Goal: Task Accomplishment & Management: Use online tool/utility

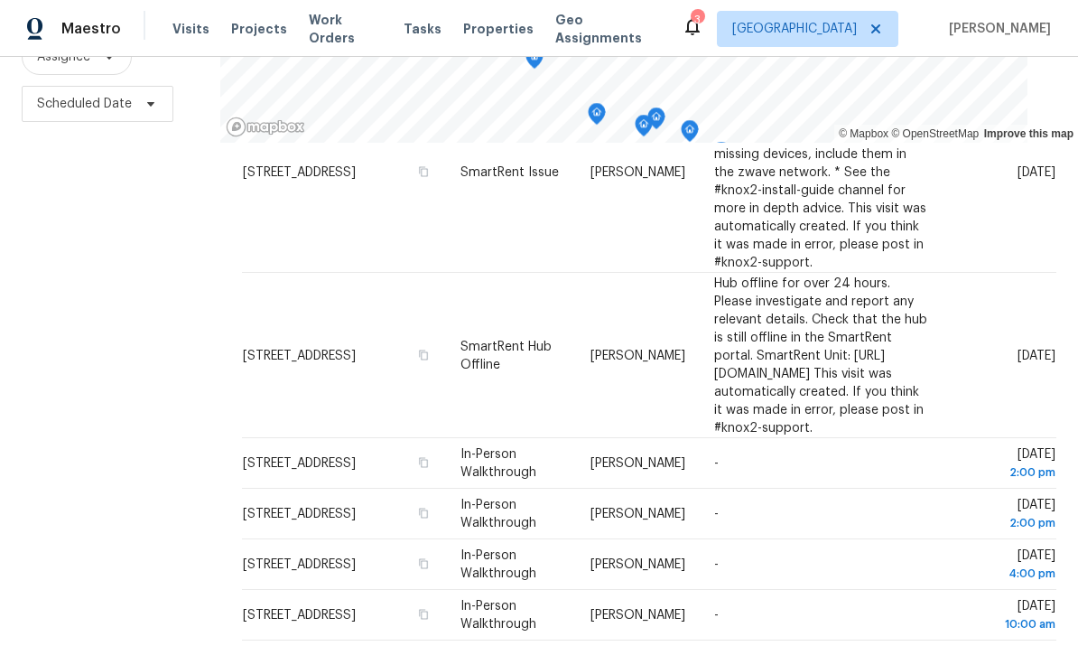
scroll to position [68, 0]
click at [73, 388] on div "Filters Reset ​ Type Assignee Scheduled Date" at bounding box center [110, 265] width 220 height 787
click at [100, 373] on div "Filters Reset ​ Type Assignee Scheduled Date" at bounding box center [110, 265] width 220 height 787
click at [99, 372] on div "Filters Reset ​ Type Assignee Scheduled Date" at bounding box center [110, 265] width 220 height 787
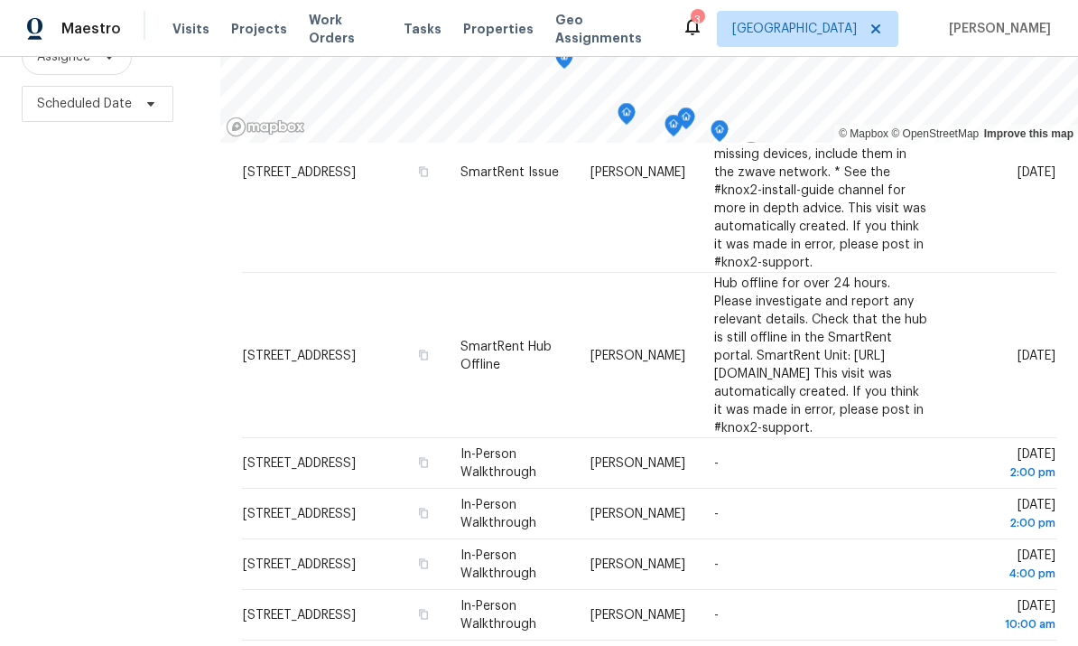
click at [74, 350] on div "Filters Reset ​ Type Assignee Scheduled Date" at bounding box center [110, 265] width 220 height 787
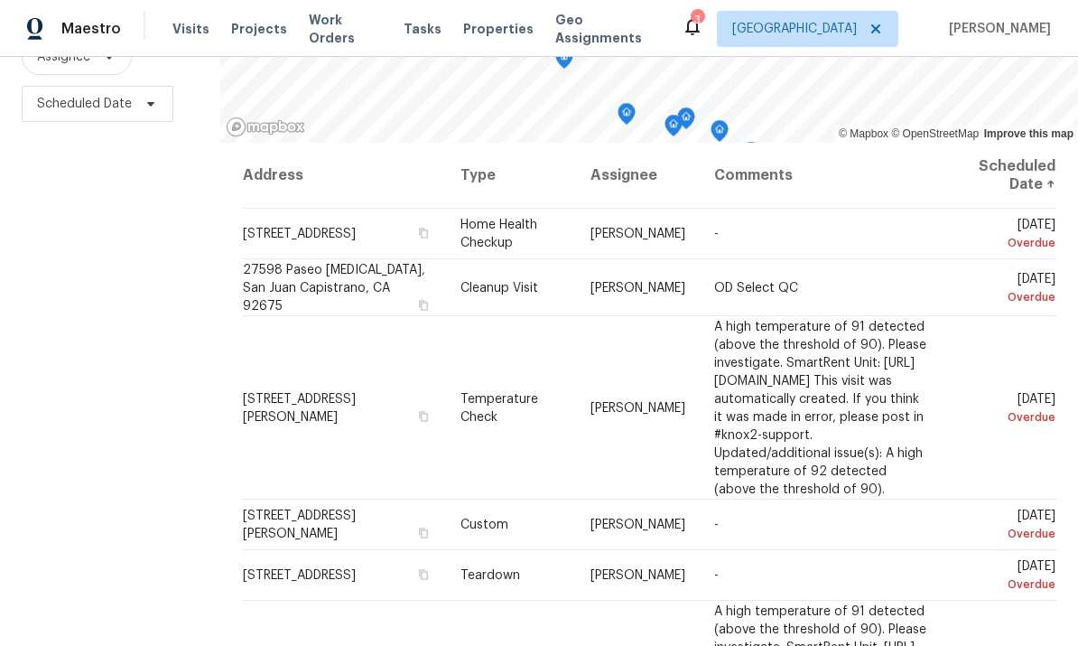
scroll to position [0, 0]
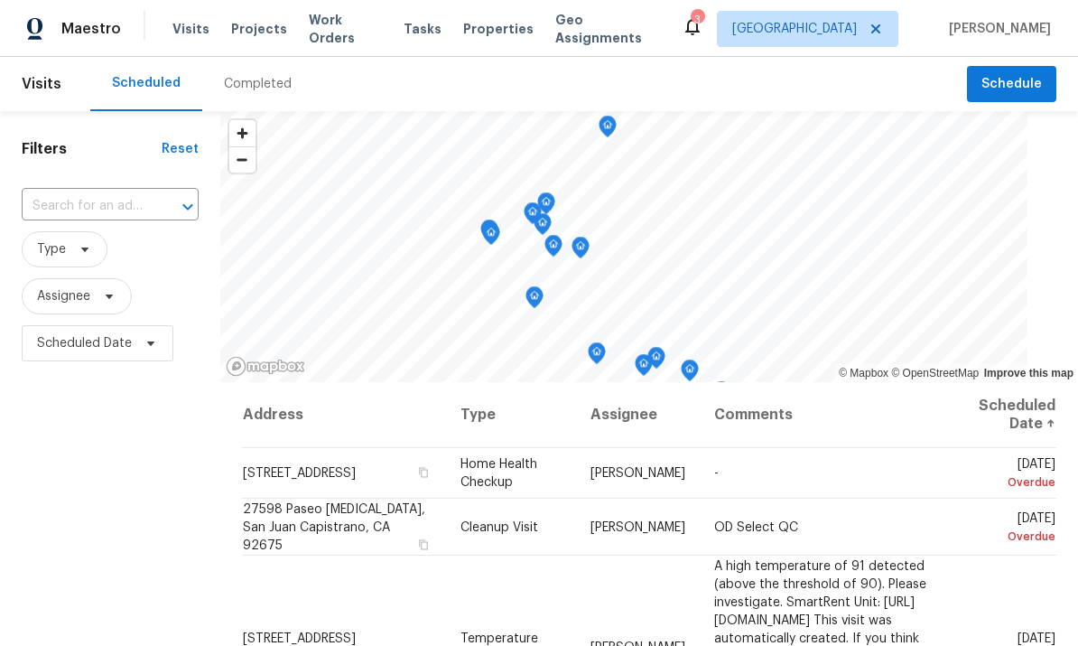
click at [491, 23] on span "Properties" at bounding box center [498, 29] width 70 height 18
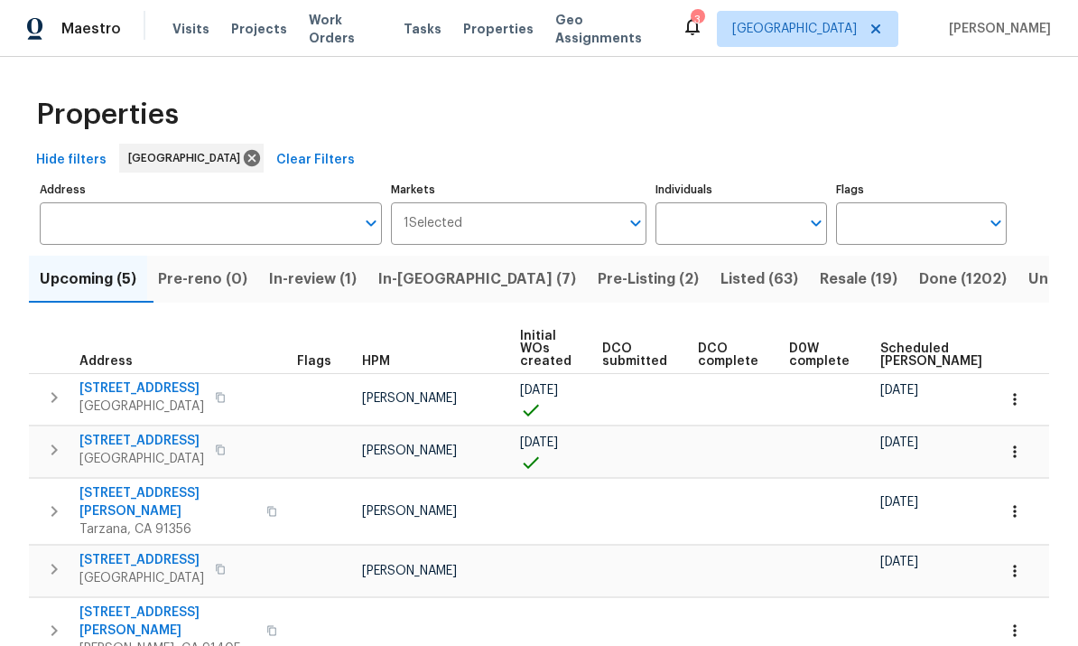
click at [759, 232] on input "Individuals" at bounding box center [728, 223] width 144 height 42
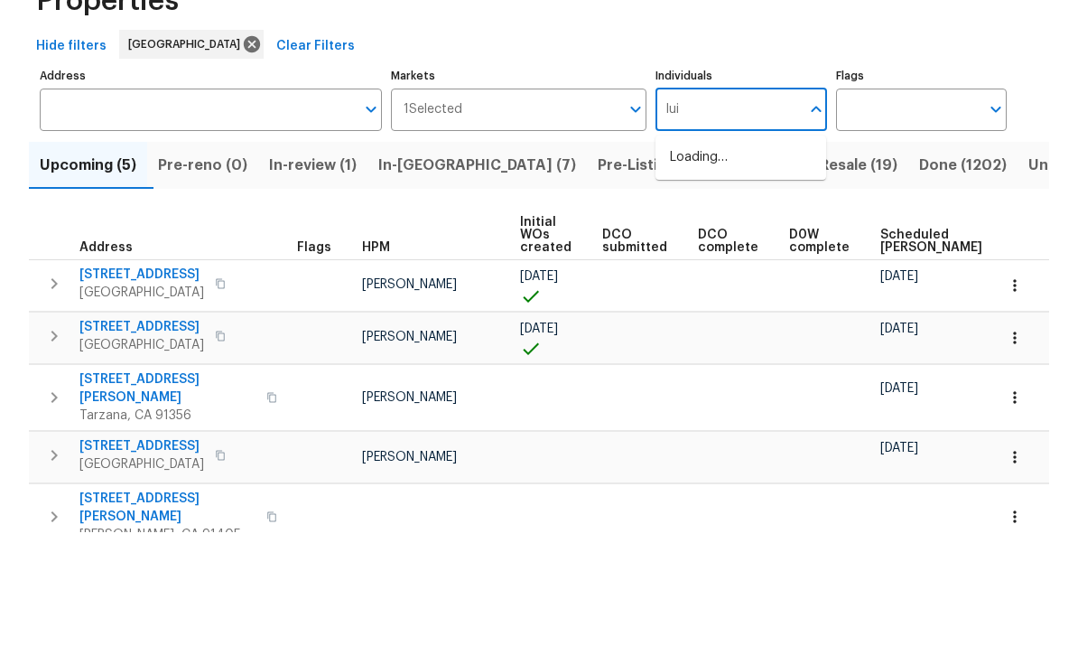
type input "luis"
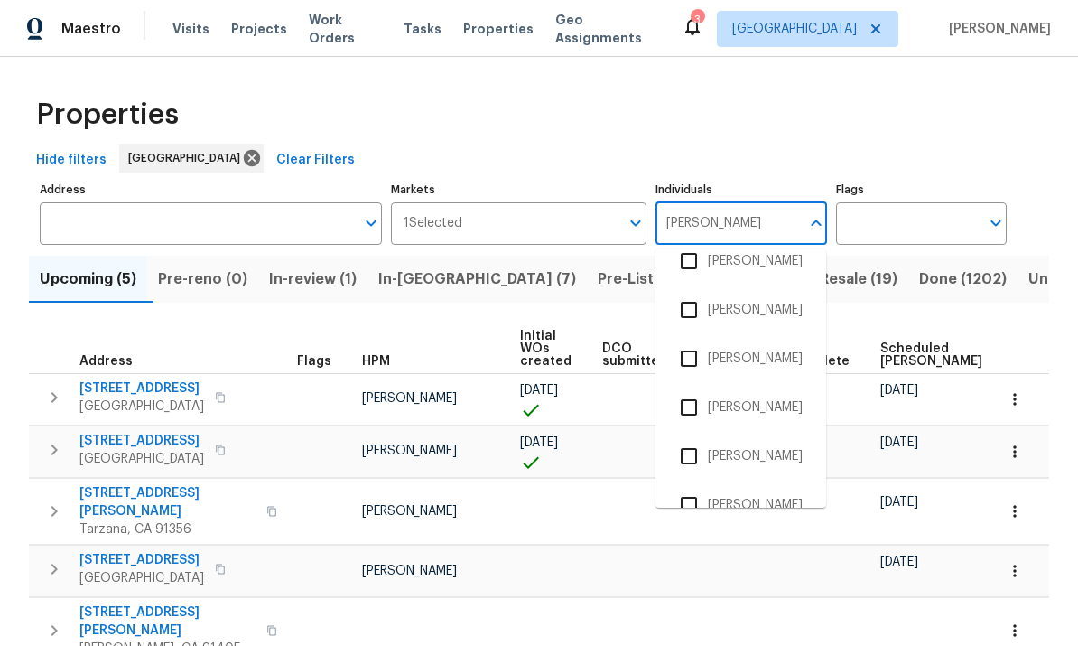
scroll to position [116, 0]
click at [693, 438] on input "checkbox" at bounding box center [689, 457] width 38 height 38
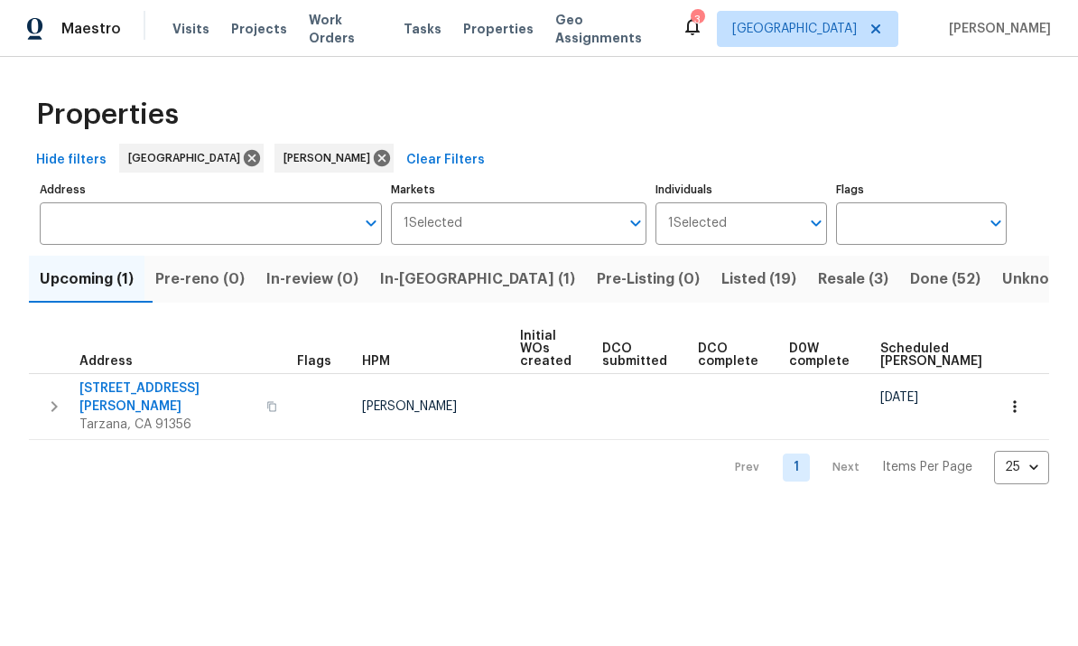
click at [454, 288] on span "In-reno (1)" at bounding box center [477, 278] width 195 height 25
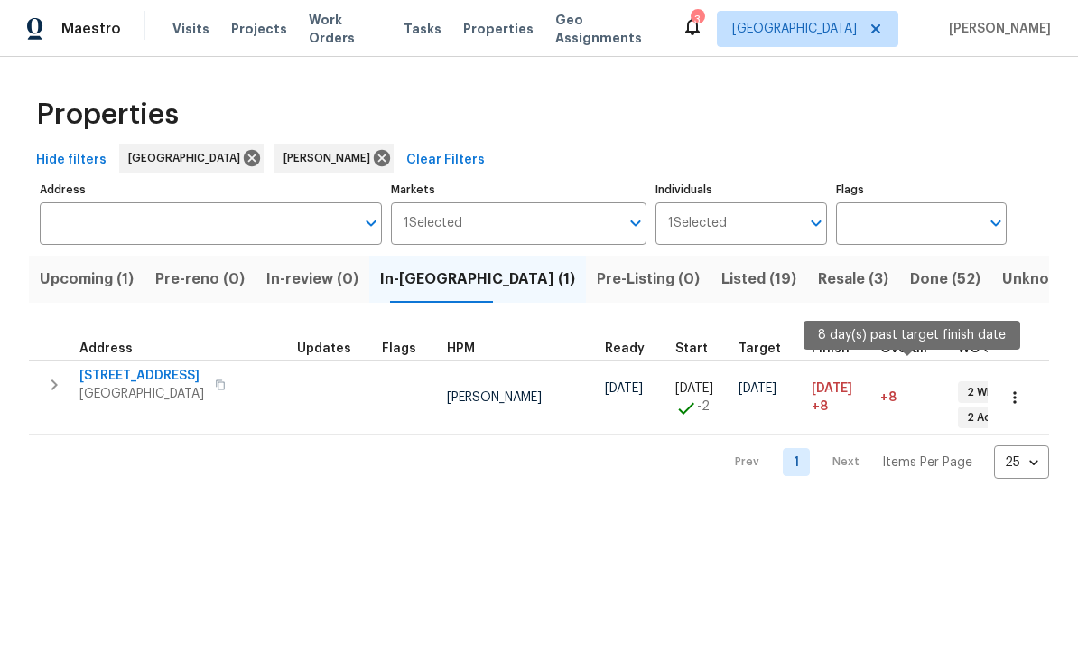
click at [827, 507] on html "Maestro Visits Projects Work Orders Tasks Properties Geo Assignments 3 Los Ange…" at bounding box center [539, 253] width 1078 height 507
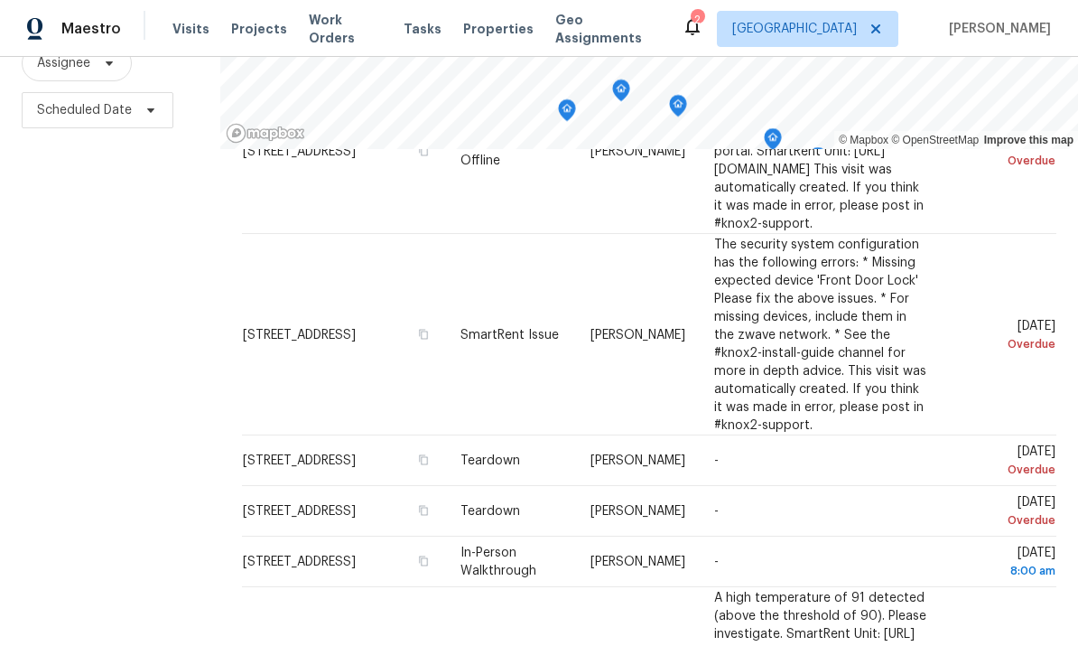
scroll to position [584, 0]
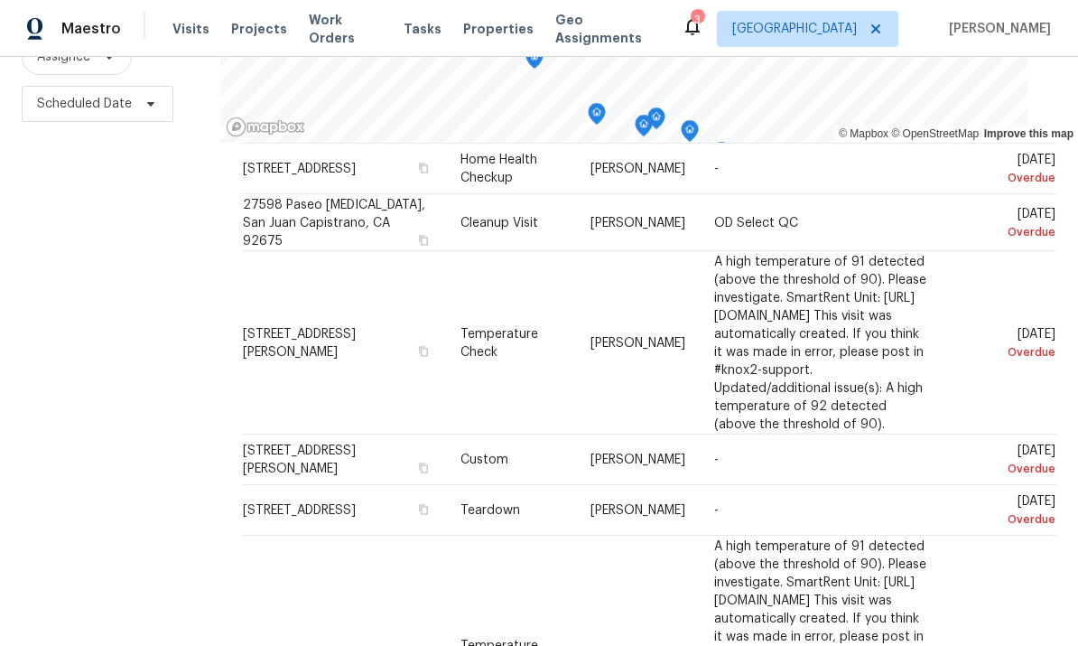
scroll to position [66, 0]
click at [76, 254] on div "Filters Reset ​ Type Assignee Scheduled Date" at bounding box center [110, 265] width 220 height 787
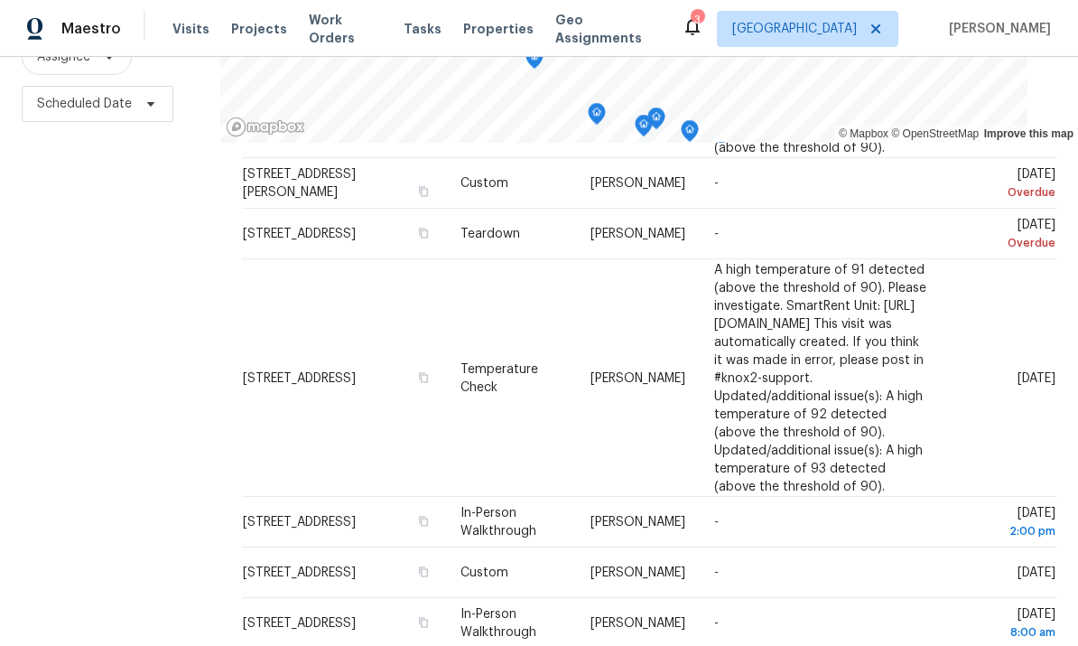
scroll to position [338, 0]
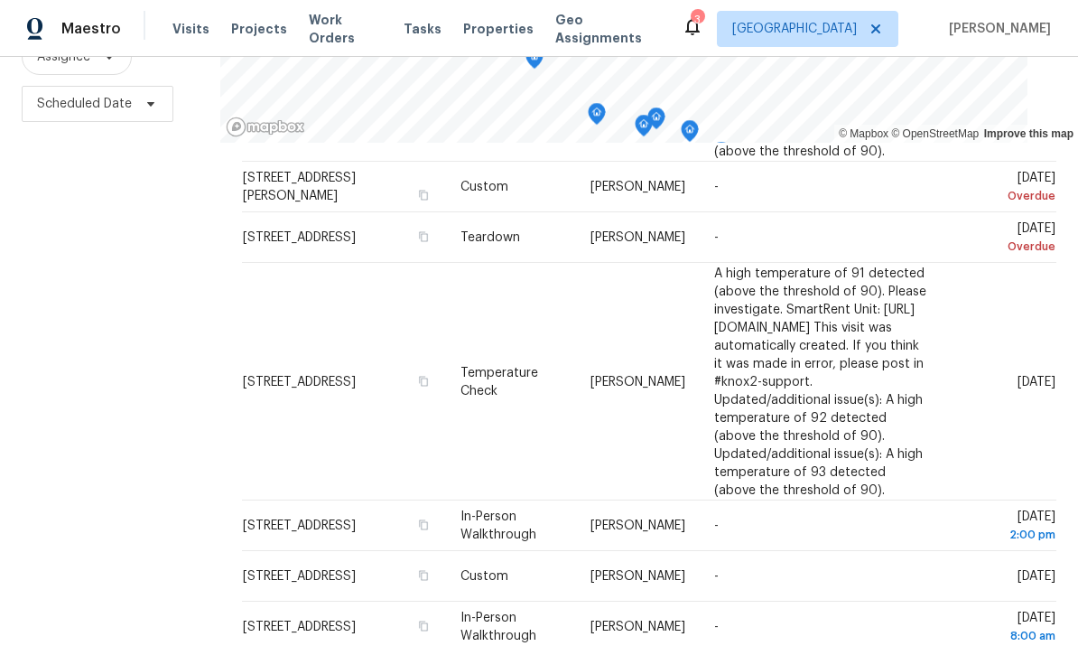
click at [93, 303] on div "Filters Reset ​ Type Assignee Scheduled Date" at bounding box center [110, 265] width 220 height 787
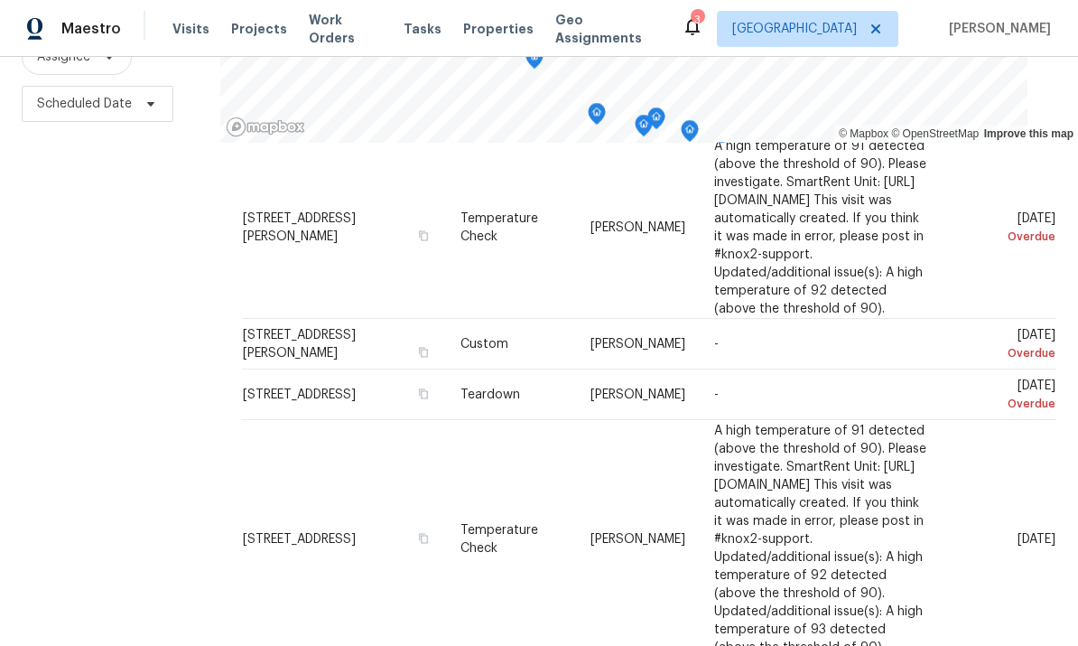
scroll to position [181, 0]
click at [97, 284] on div "Filters Reset ​ Type Assignee Scheduled Date" at bounding box center [110, 265] width 220 height 787
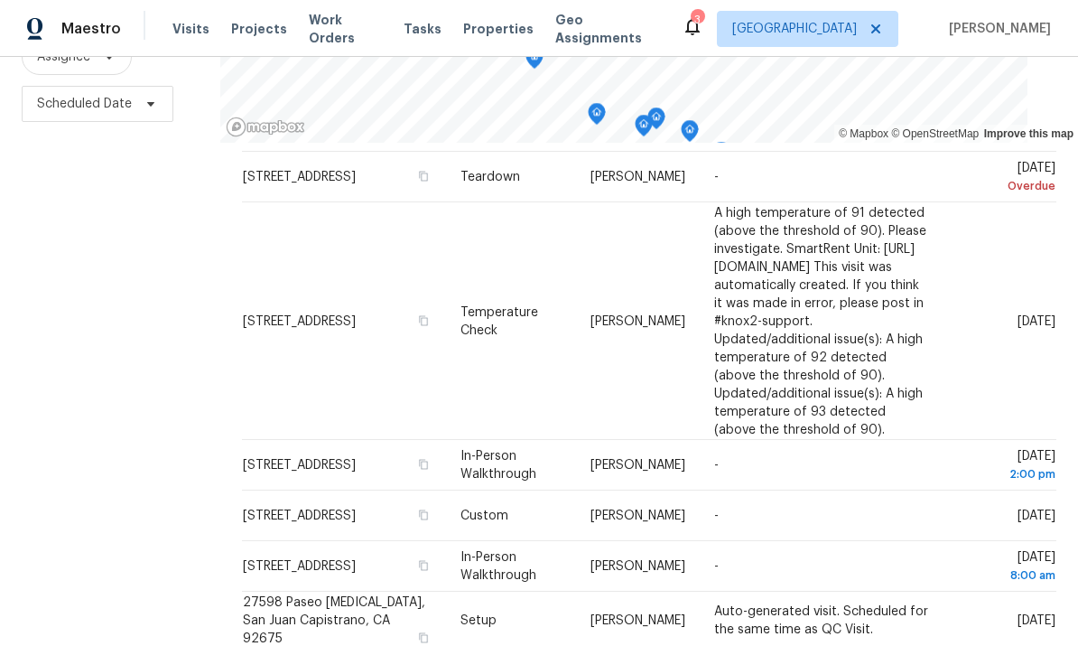
scroll to position [400, 0]
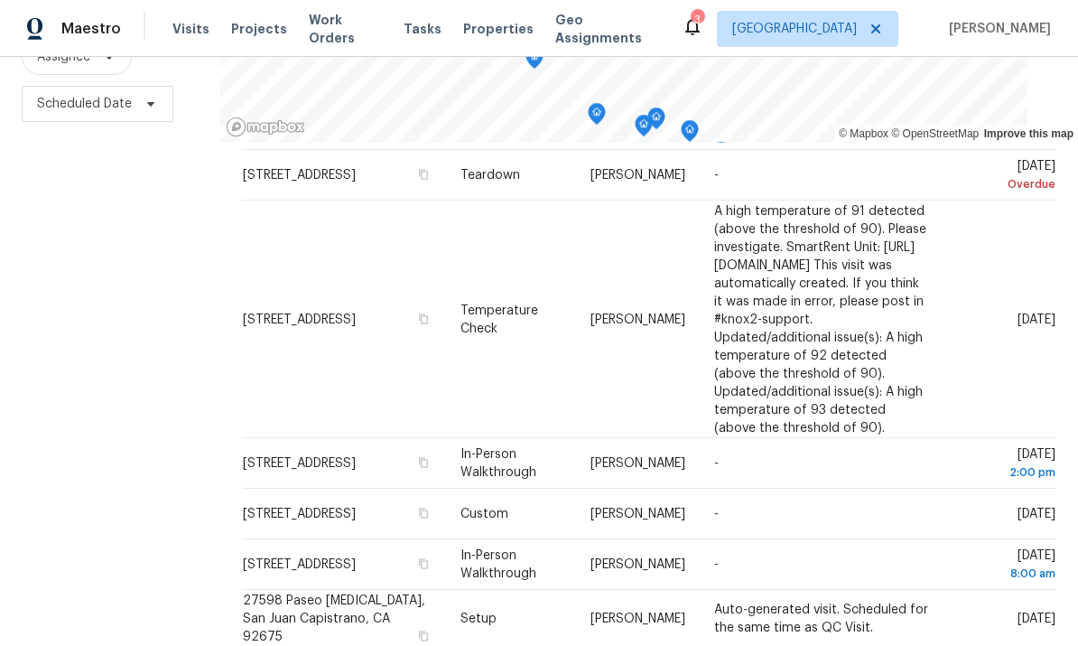
click at [80, 273] on div "Filters Reset ​ Type Assignee Scheduled Date" at bounding box center [110, 265] width 220 height 787
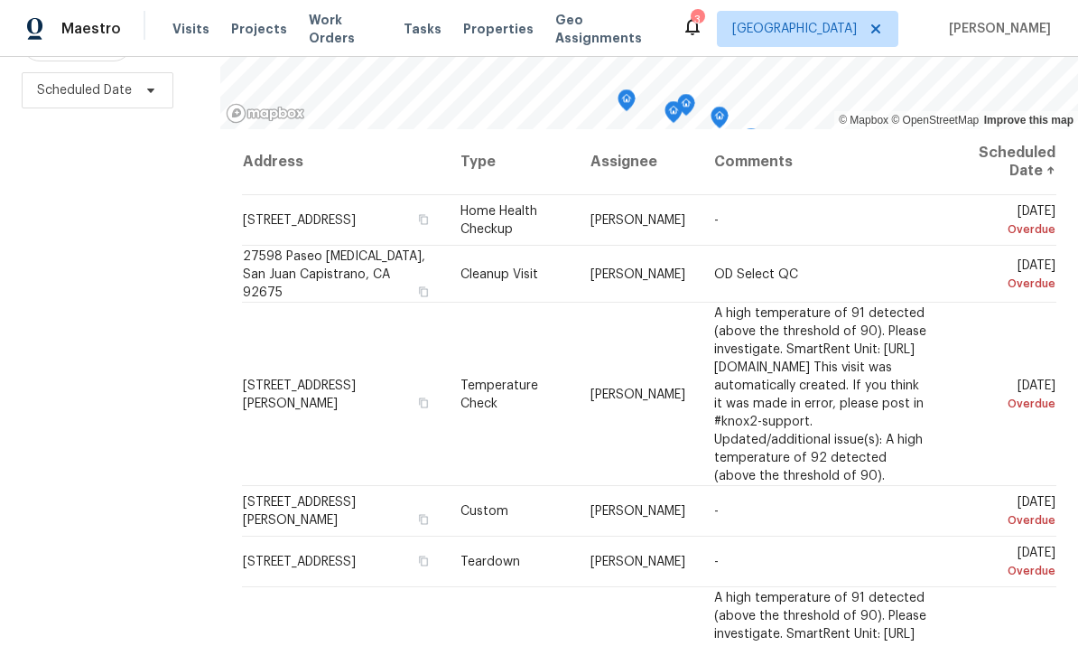
scroll to position [239, 0]
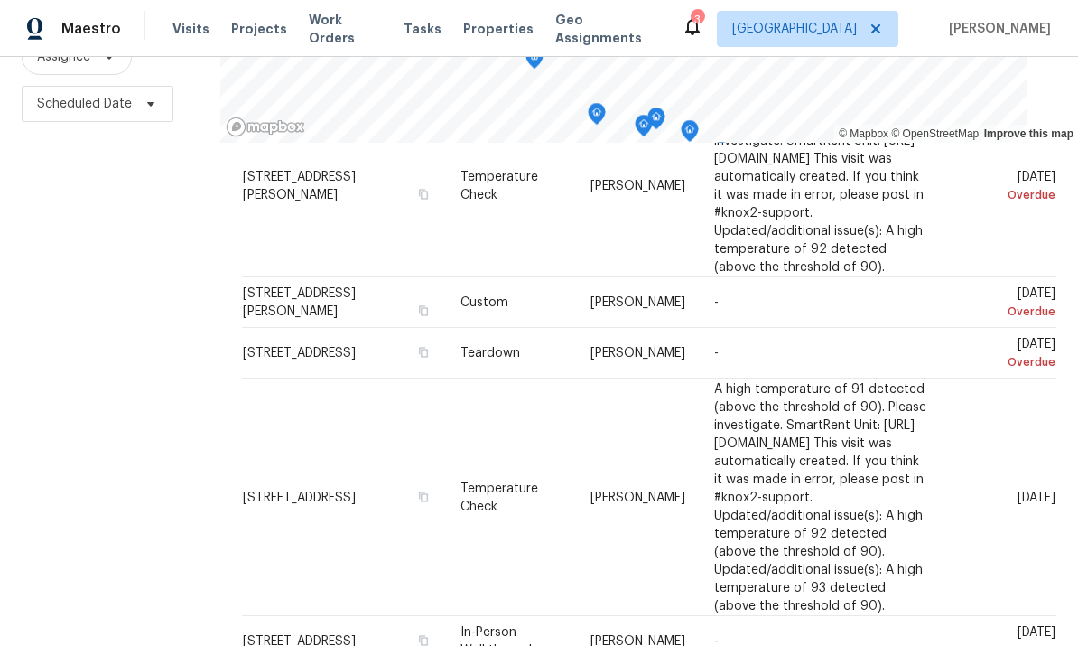
scroll to position [173, 0]
click at [0, 0] on icon at bounding box center [0, 0] width 0 height 0
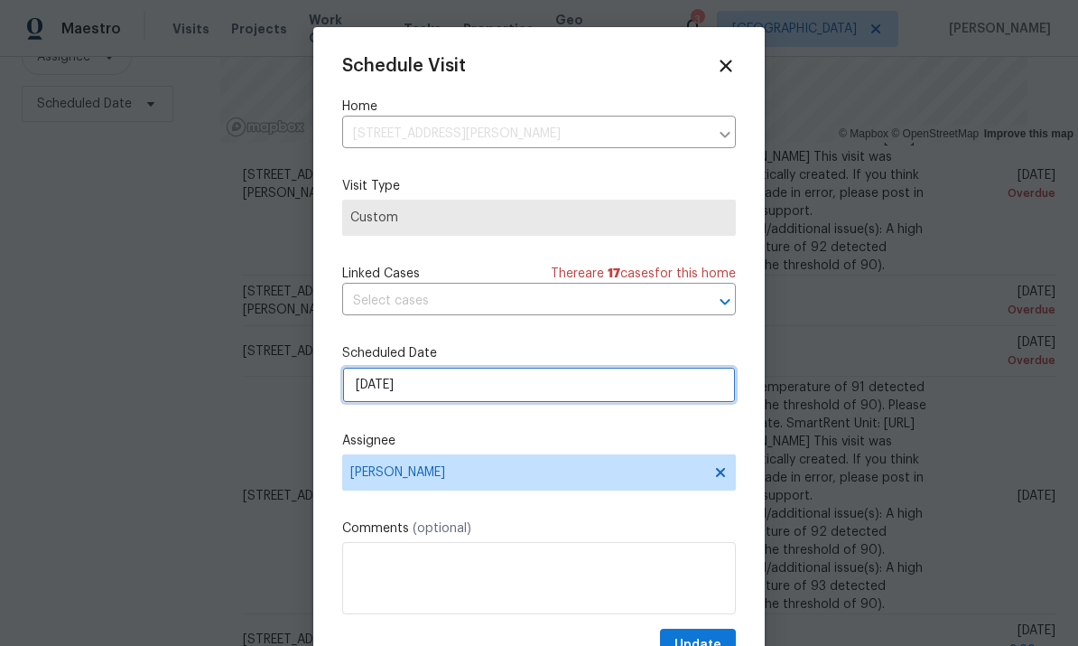
click at [485, 398] on input "8/14/2025" at bounding box center [539, 385] width 394 height 36
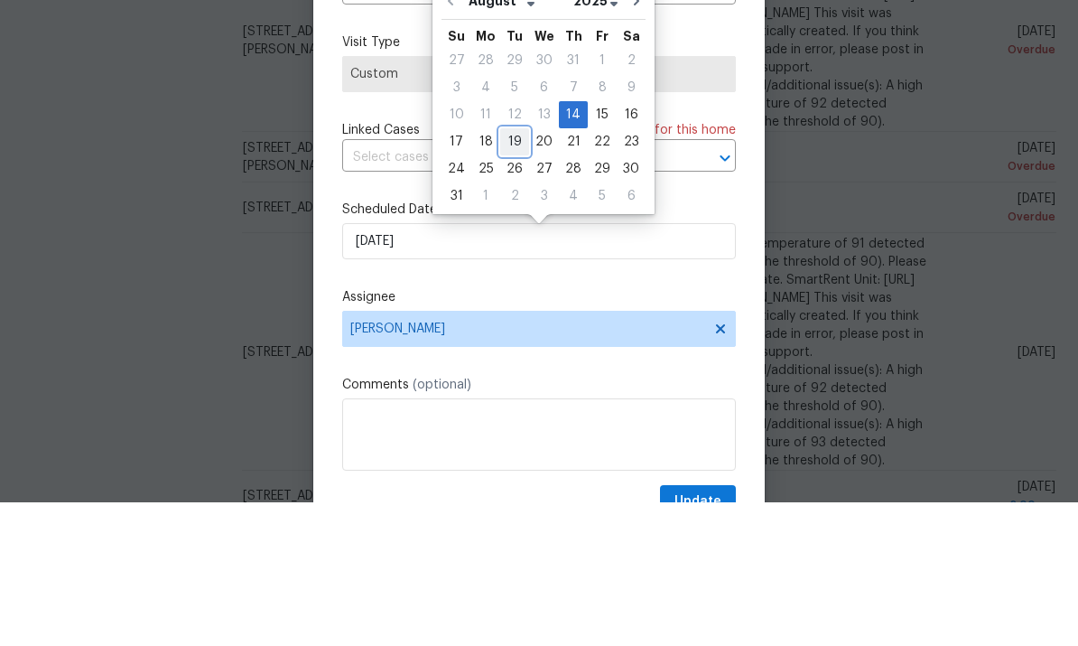
click at [510, 273] on div "19" at bounding box center [514, 285] width 29 height 25
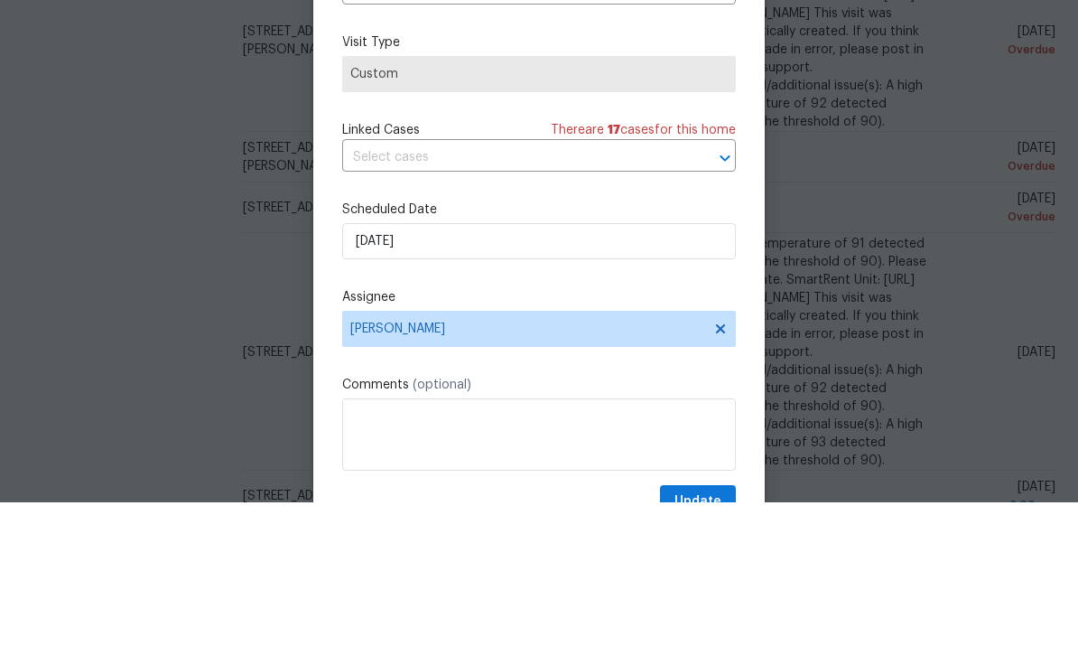
type input "8/19/2025"
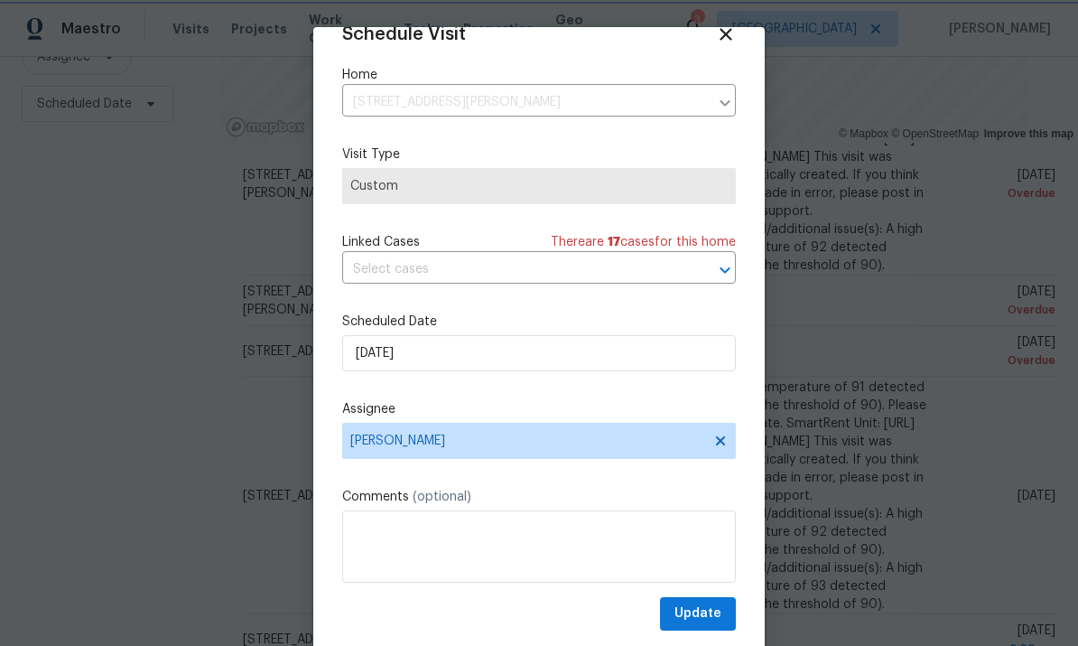
scroll to position [35, 0]
click at [705, 611] on span "Update" at bounding box center [698, 613] width 47 height 23
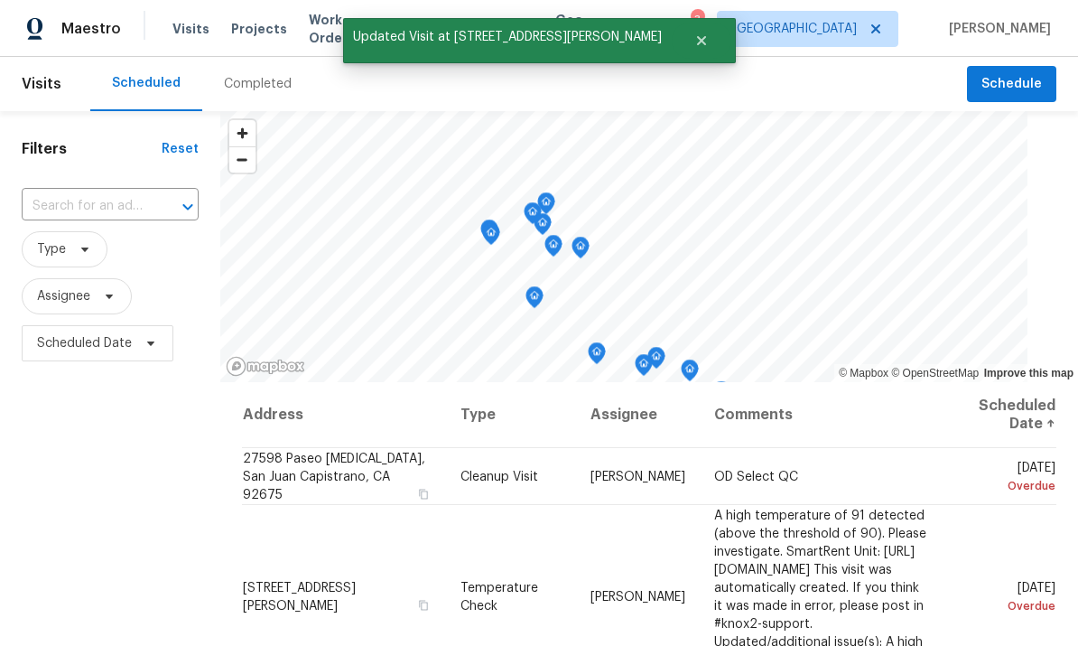
scroll to position [0, 0]
click at [1020, 73] on span "Schedule" at bounding box center [1012, 84] width 60 height 23
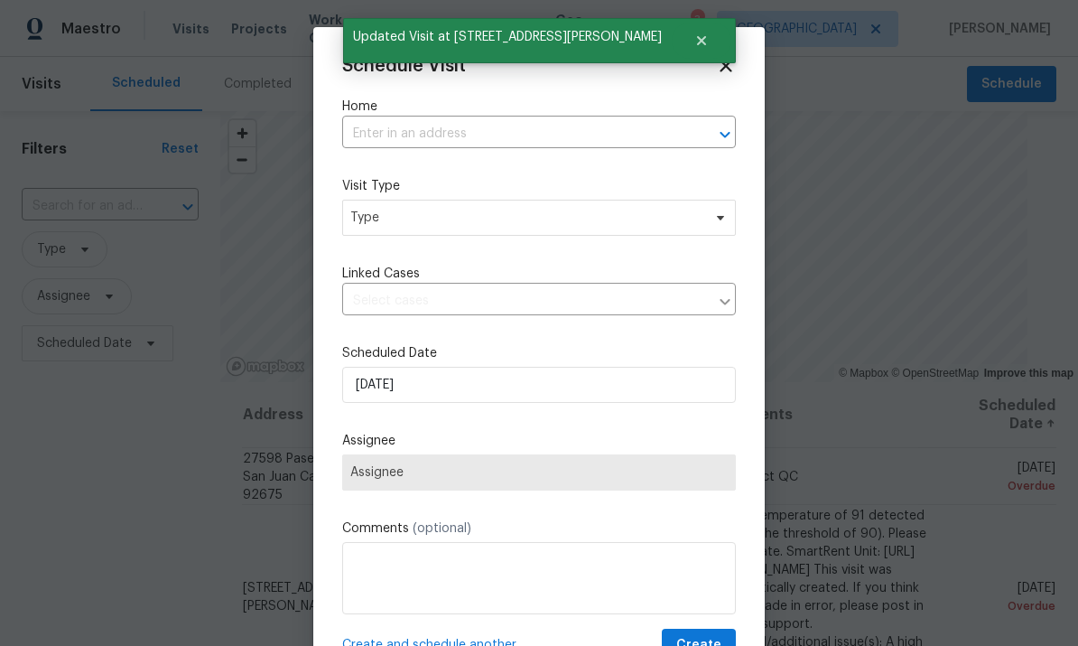
click at [561, 126] on input "text" at bounding box center [513, 134] width 343 height 28
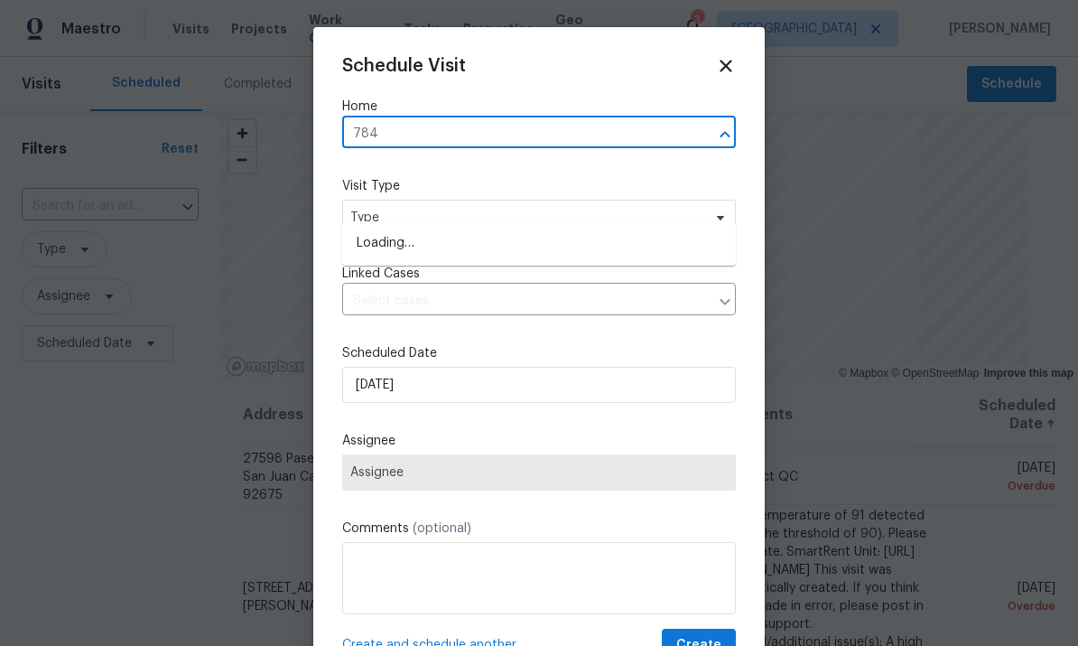
type input "7840"
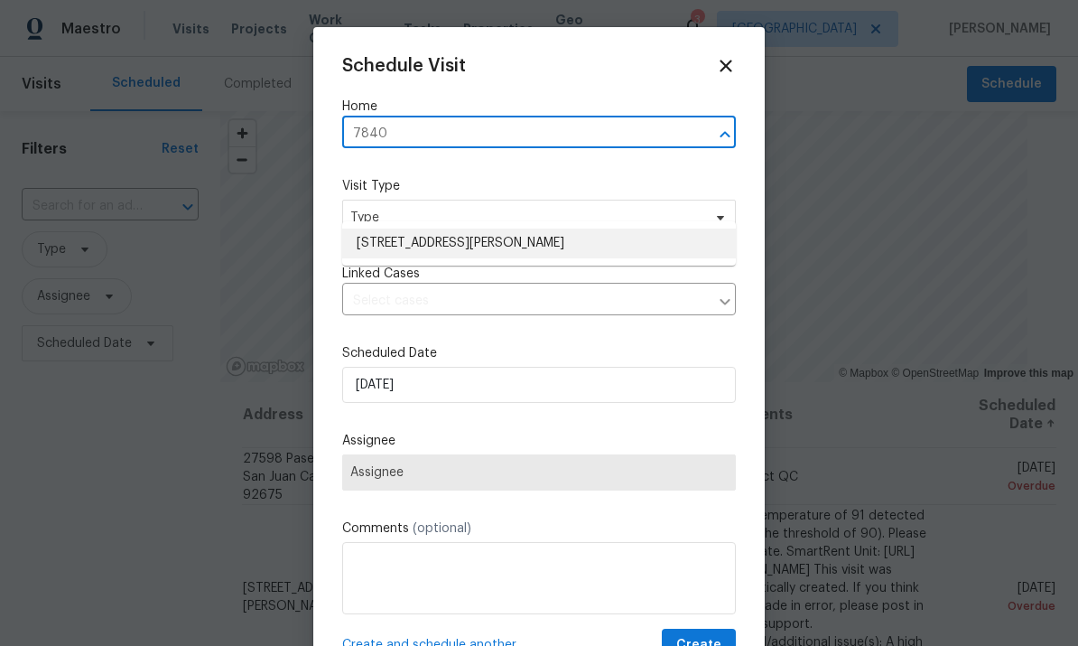
click at [506, 228] on li "[STREET_ADDRESS][PERSON_NAME]" at bounding box center [539, 243] width 394 height 30
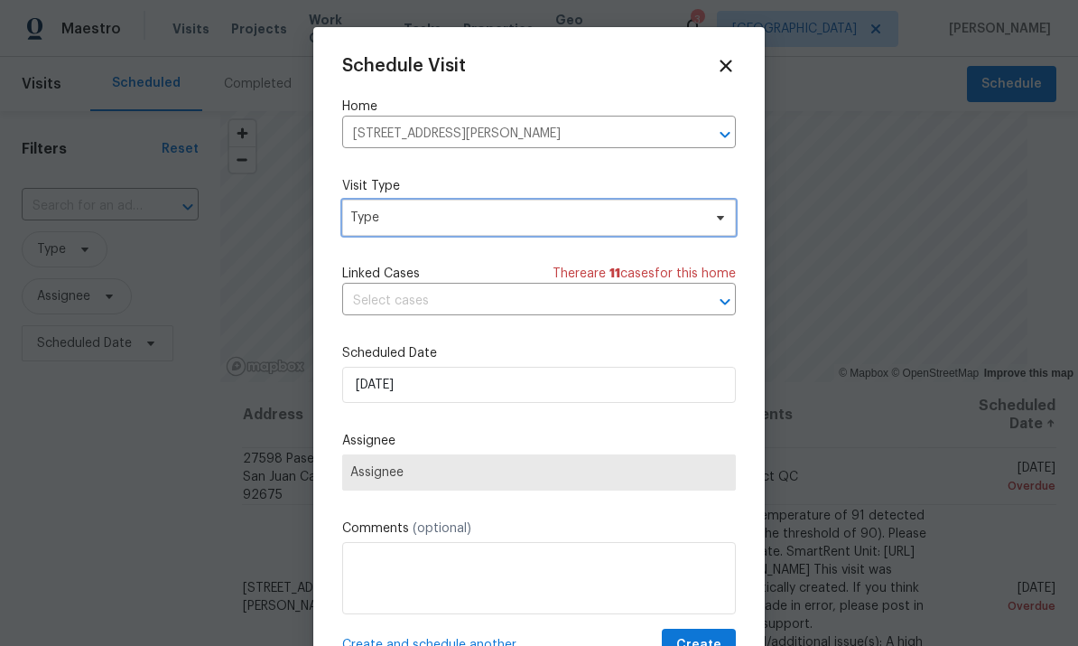
click at [606, 232] on span "Type" at bounding box center [539, 218] width 394 height 36
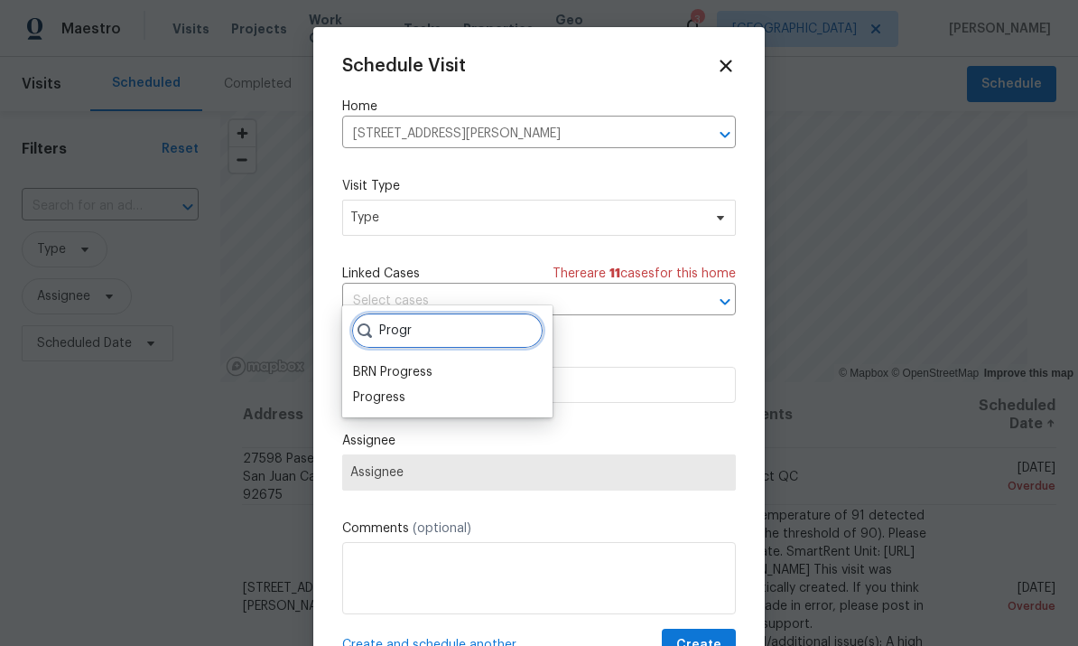
type input "Progr"
click at [403, 388] on div "Progress" at bounding box center [379, 397] width 52 height 18
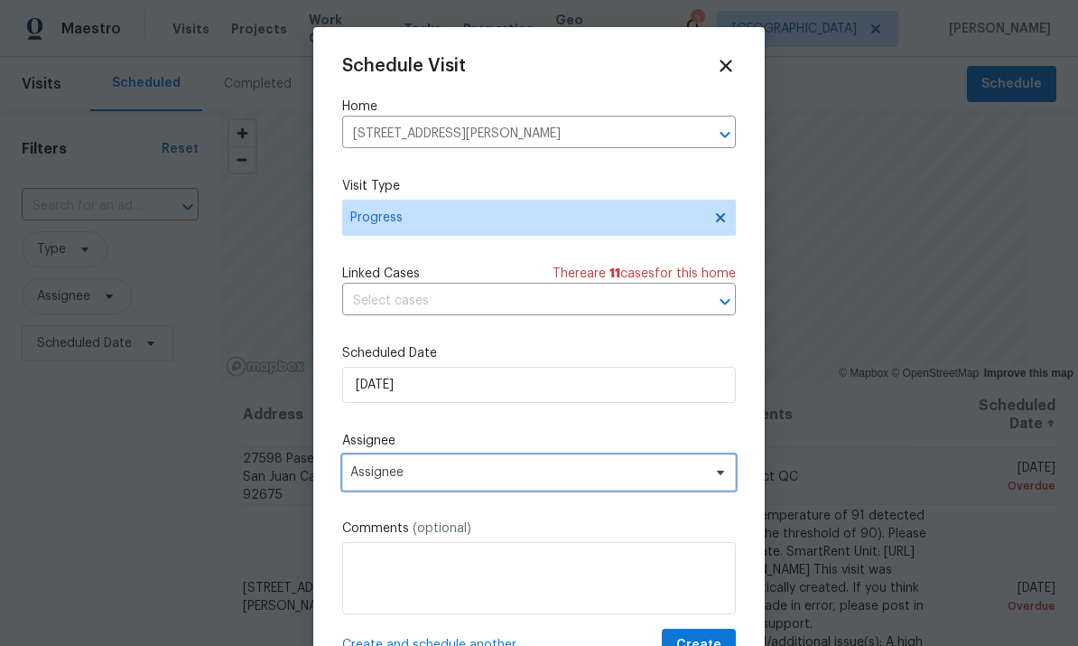
click at [514, 478] on span "Assignee" at bounding box center [527, 472] width 354 height 14
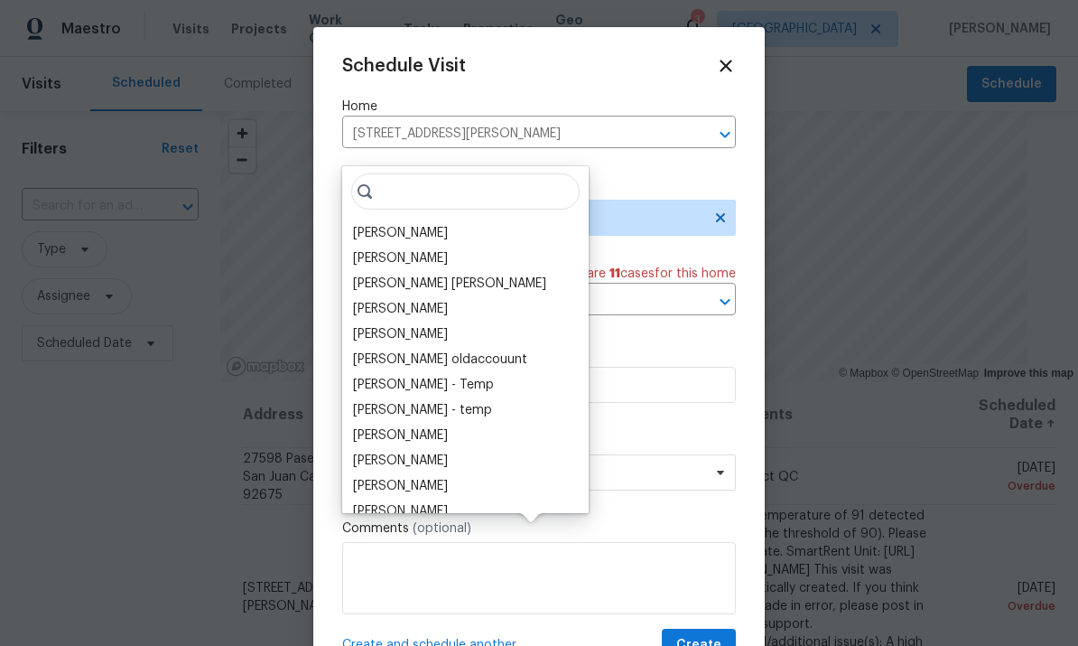
click at [439, 224] on div "[PERSON_NAME]" at bounding box center [400, 233] width 95 height 18
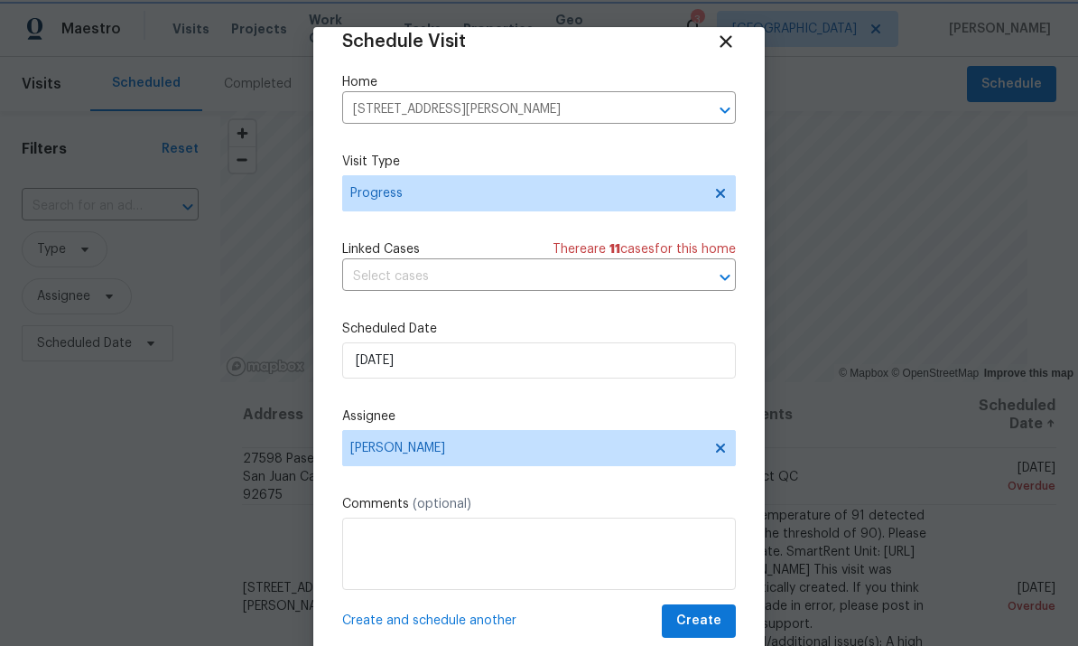
scroll to position [25, 0]
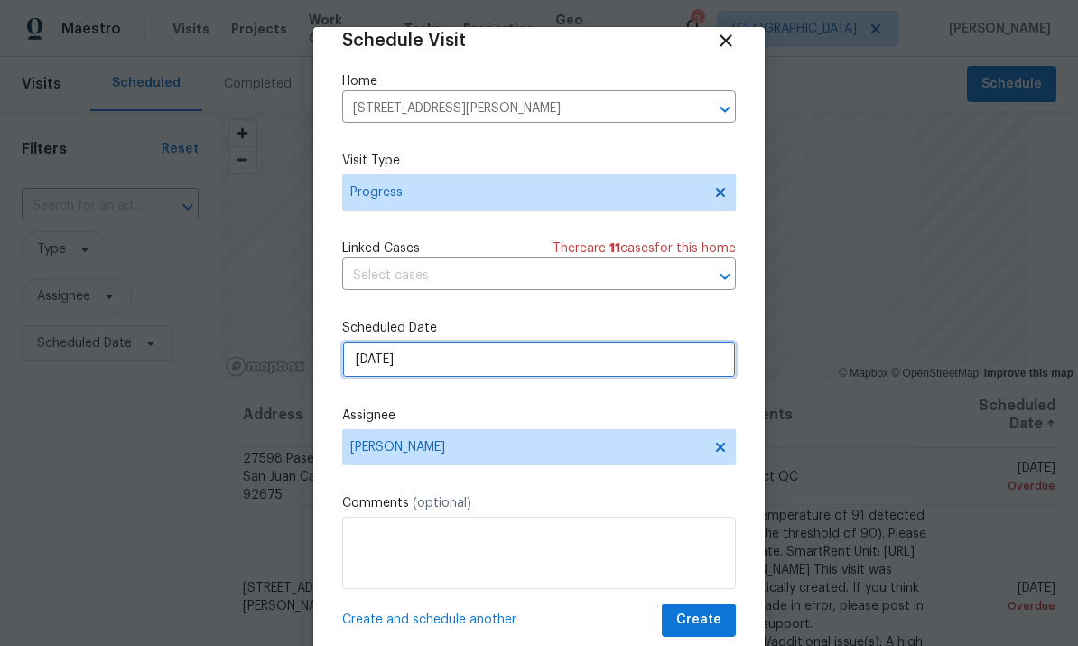
click at [645, 377] on input "8/18/2025" at bounding box center [539, 359] width 394 height 36
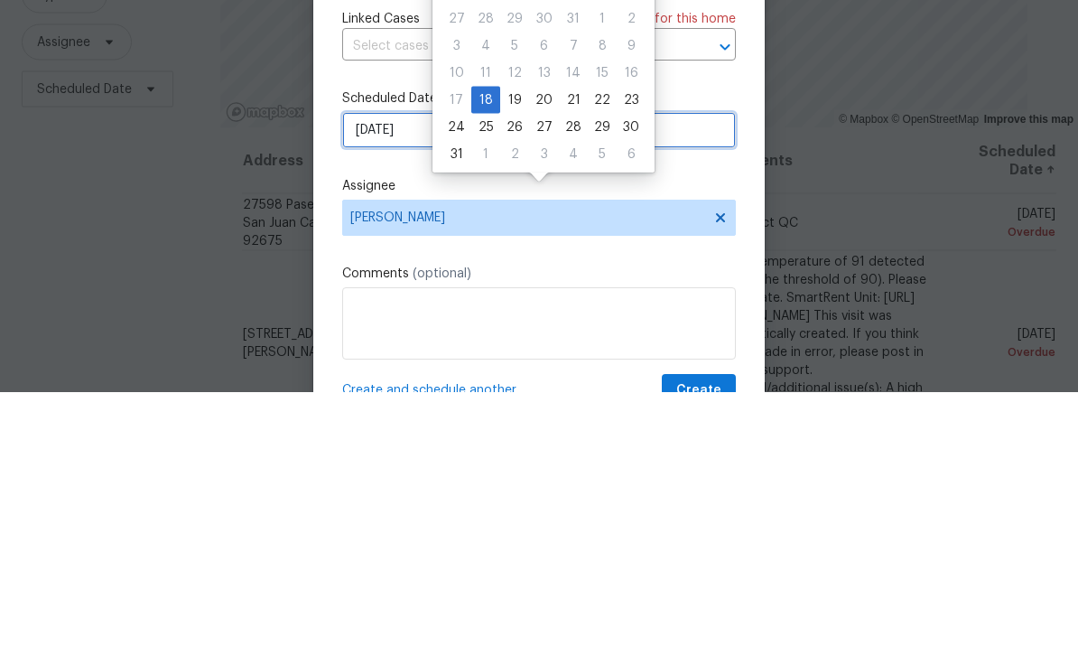
scroll to position [0, 0]
click at [504, 340] on div "19" at bounding box center [514, 352] width 29 height 25
type input "8/19/2025"
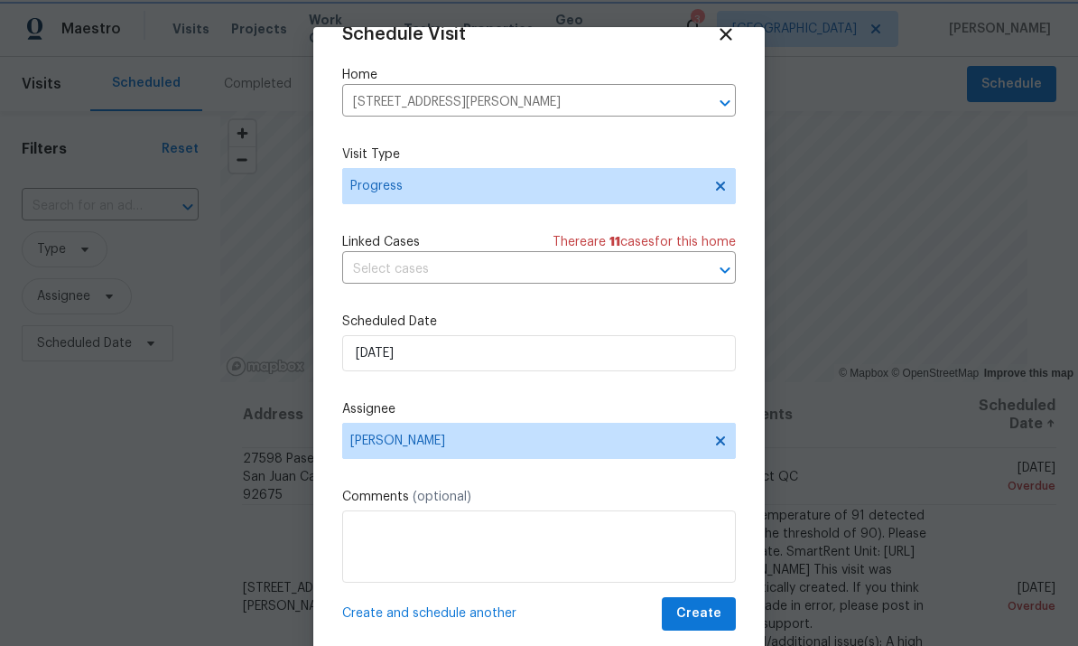
scroll to position [35, 0]
click at [706, 613] on span "Create" at bounding box center [698, 613] width 45 height 23
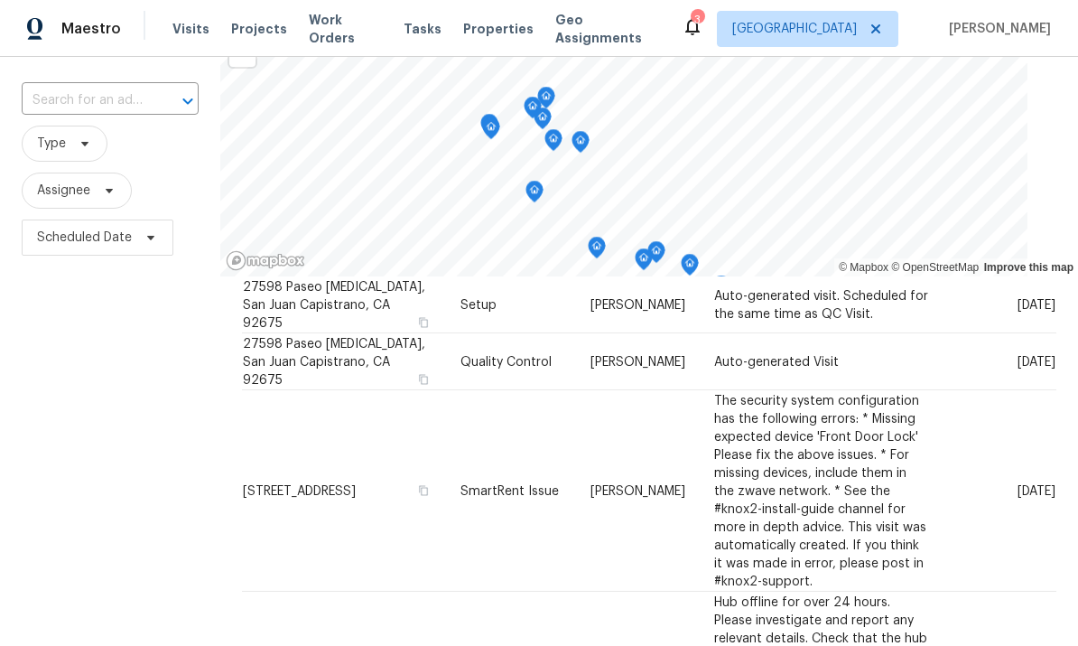
scroll to position [753, 0]
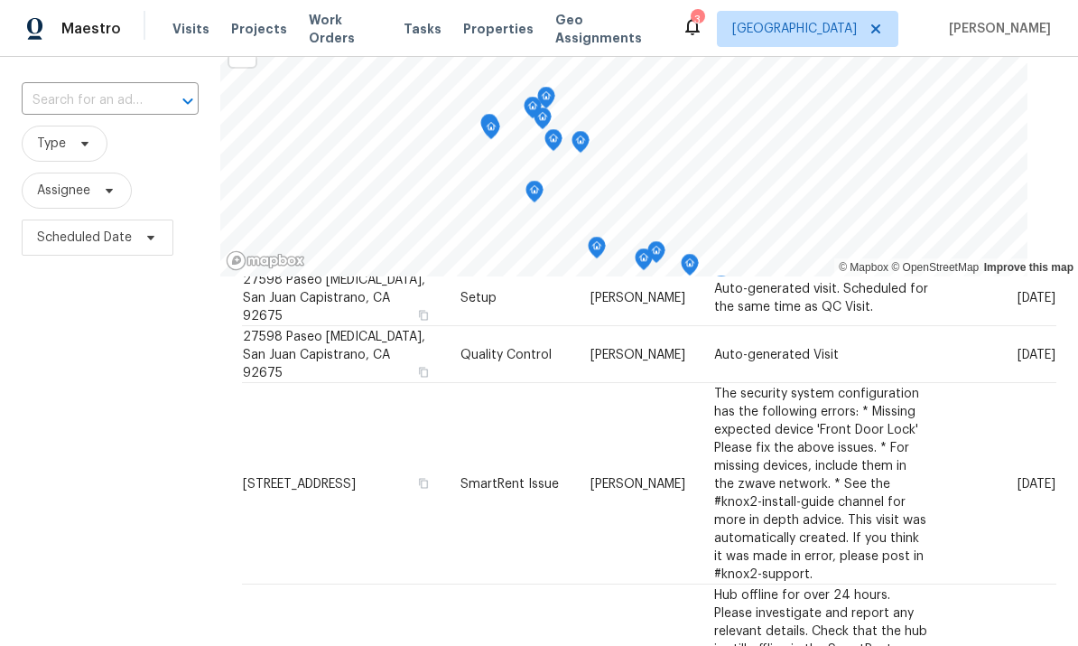
click at [41, 436] on div "Filters Reset ​ Type Assignee Scheduled Date" at bounding box center [110, 398] width 220 height 787
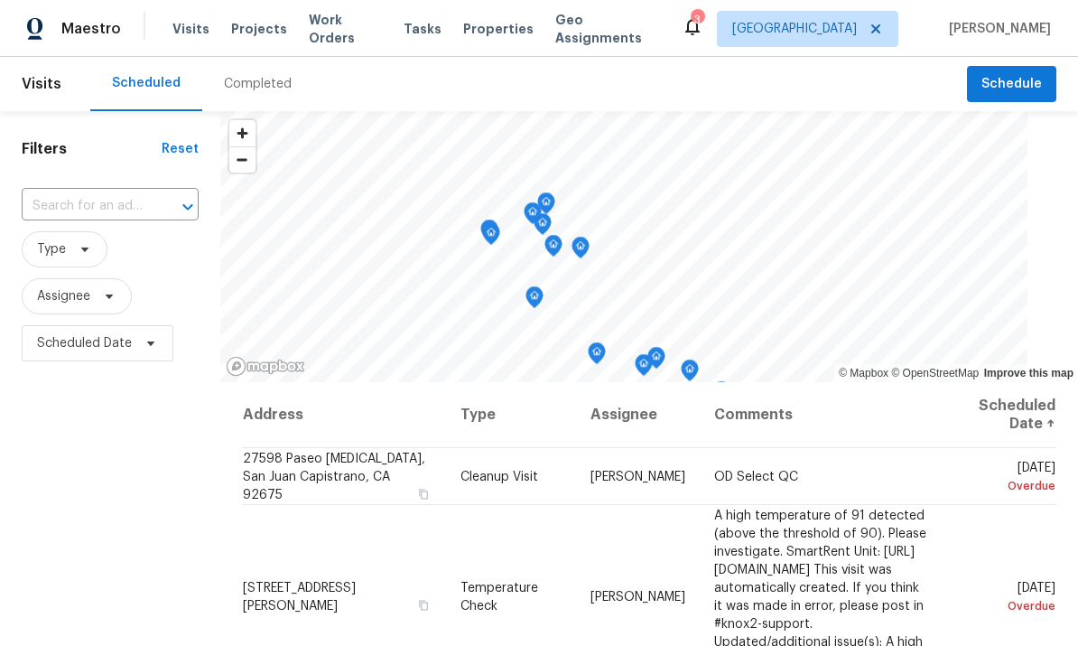
scroll to position [0, 0]
click at [418, 36] on div "Tasks" at bounding box center [423, 29] width 38 height 19
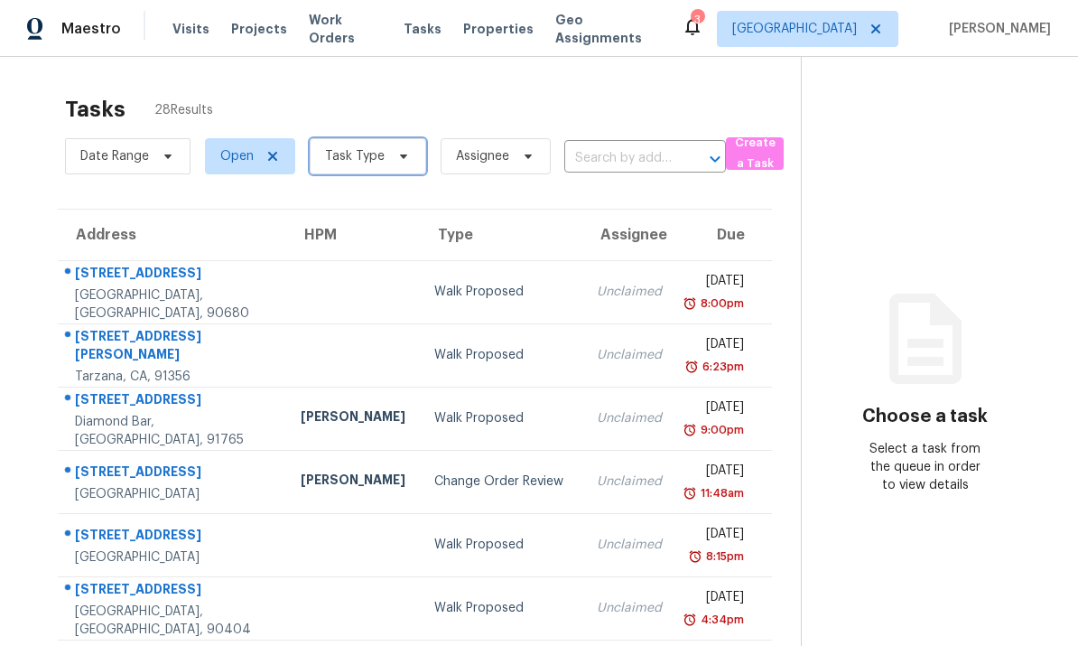
click at [391, 154] on span at bounding box center [401, 156] width 20 height 14
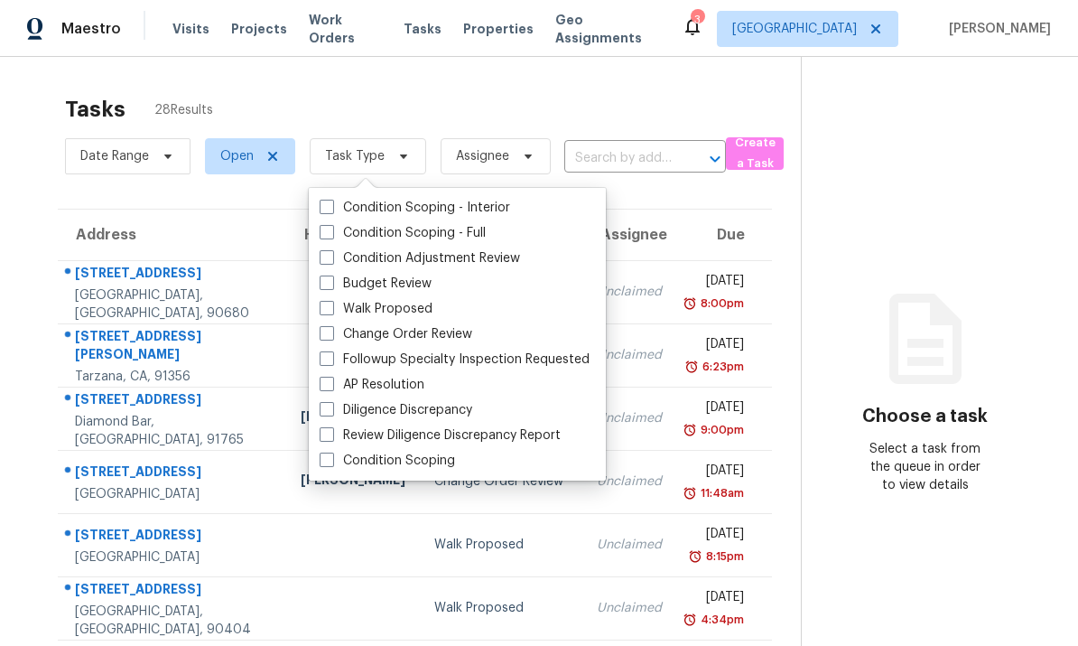
click at [329, 280] on span at bounding box center [327, 282] width 14 height 14
click at [329, 280] on input "Budget Review" at bounding box center [326, 280] width 12 height 12
checkbox input "true"
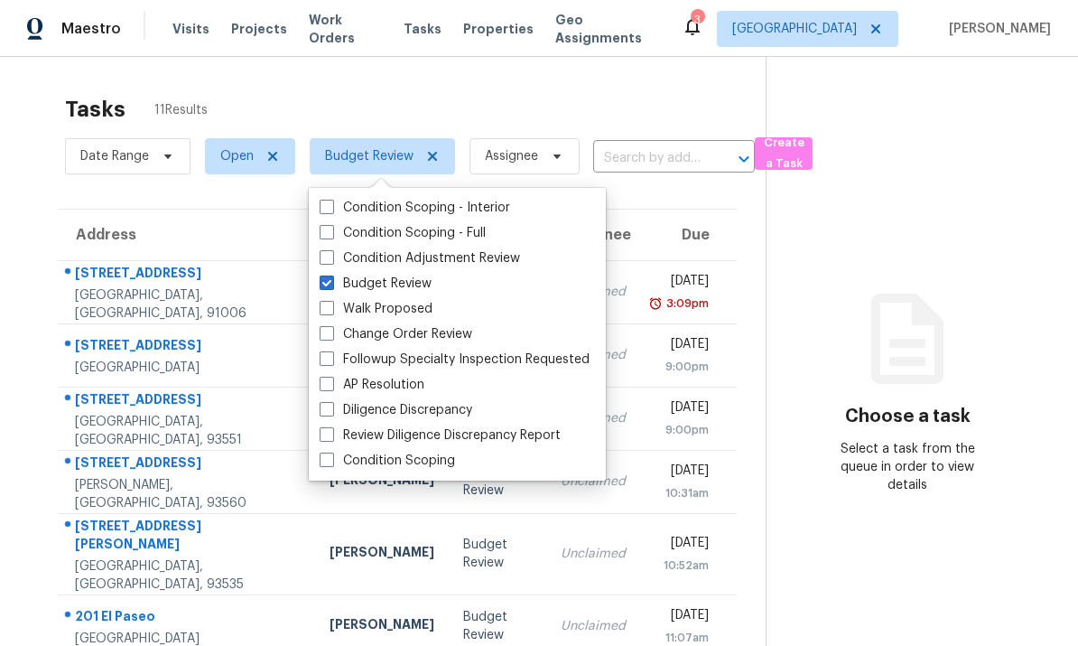
click at [631, 100] on div "Tasks 11 Results" at bounding box center [415, 109] width 701 height 47
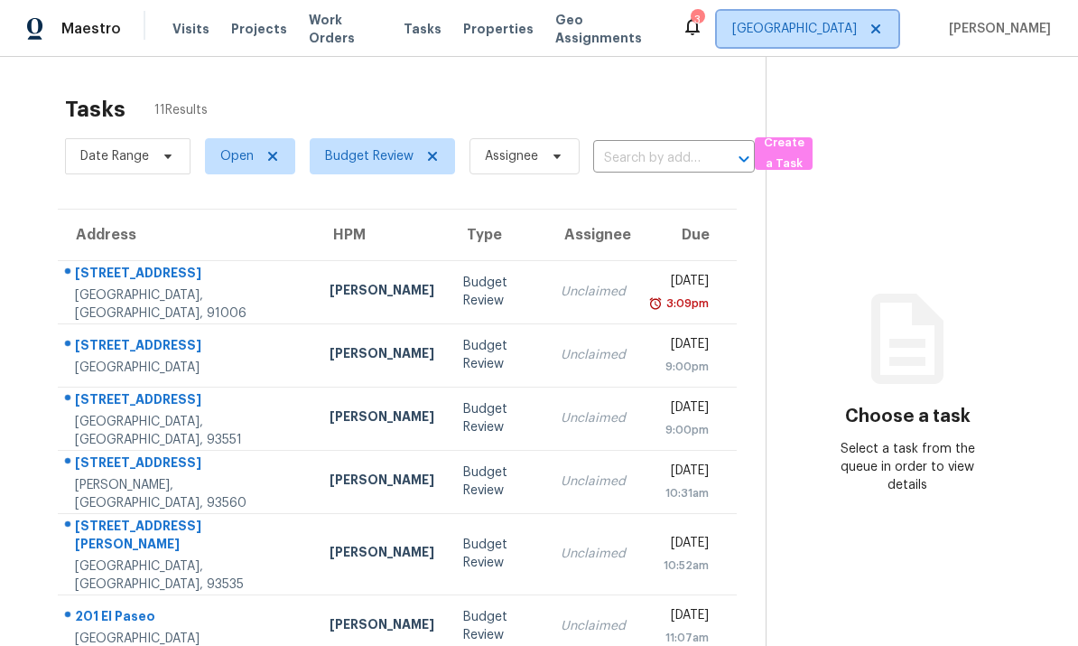
click at [823, 33] on span "[GEOGRAPHIC_DATA]" at bounding box center [794, 29] width 125 height 18
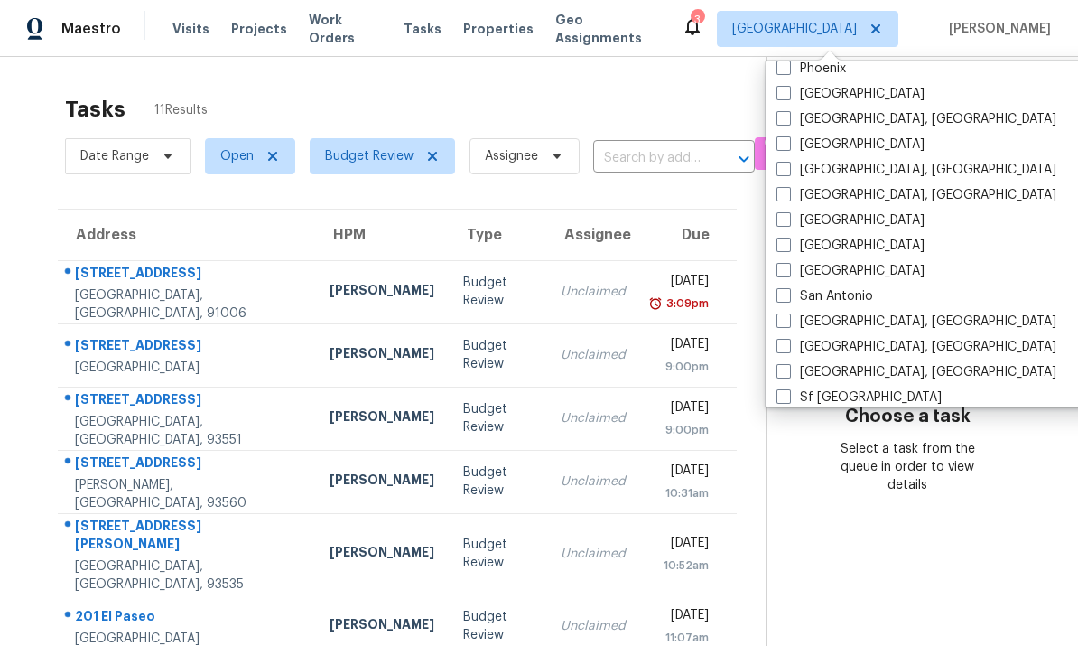
scroll to position [1091, 0]
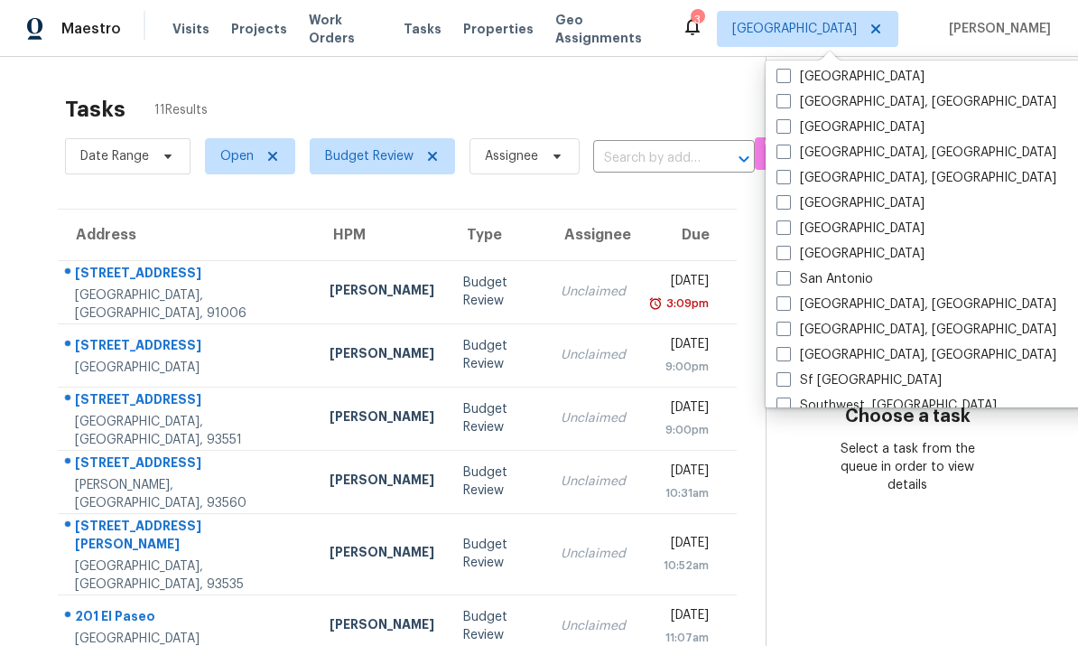
click at [788, 299] on span at bounding box center [784, 303] width 14 height 14
click at [788, 299] on input "San Diego, CA" at bounding box center [783, 301] width 12 height 12
checkbox input "true"
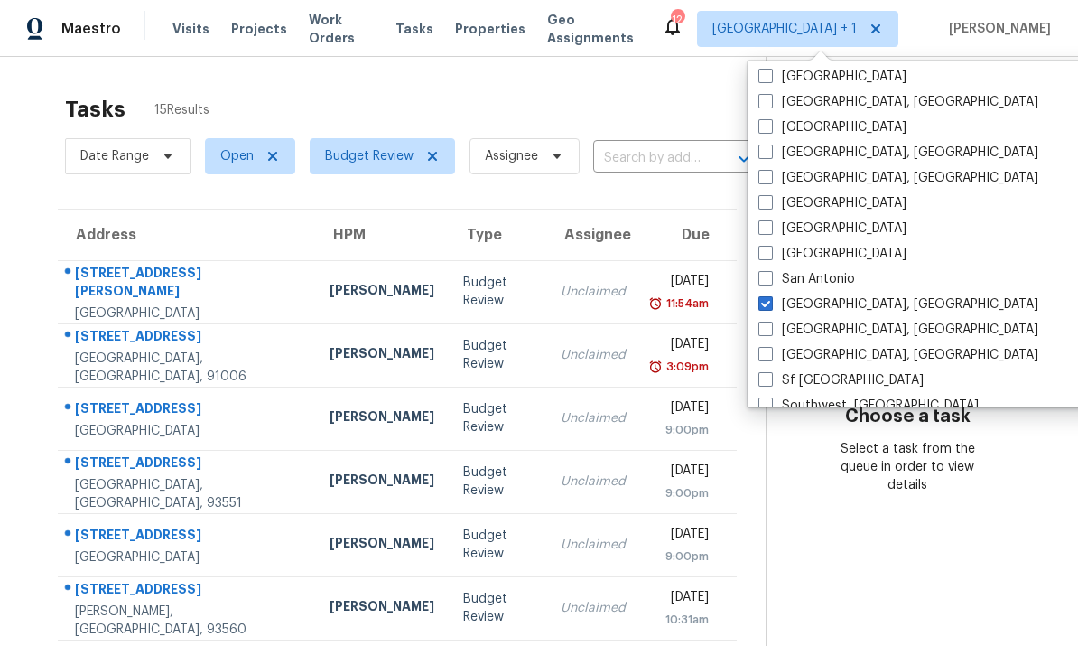
click at [654, 72] on div "Tasks 15 Results Date Range Open Budget Review Assignee ​ Create a Task Address…" at bounding box center [539, 508] width 1078 height 902
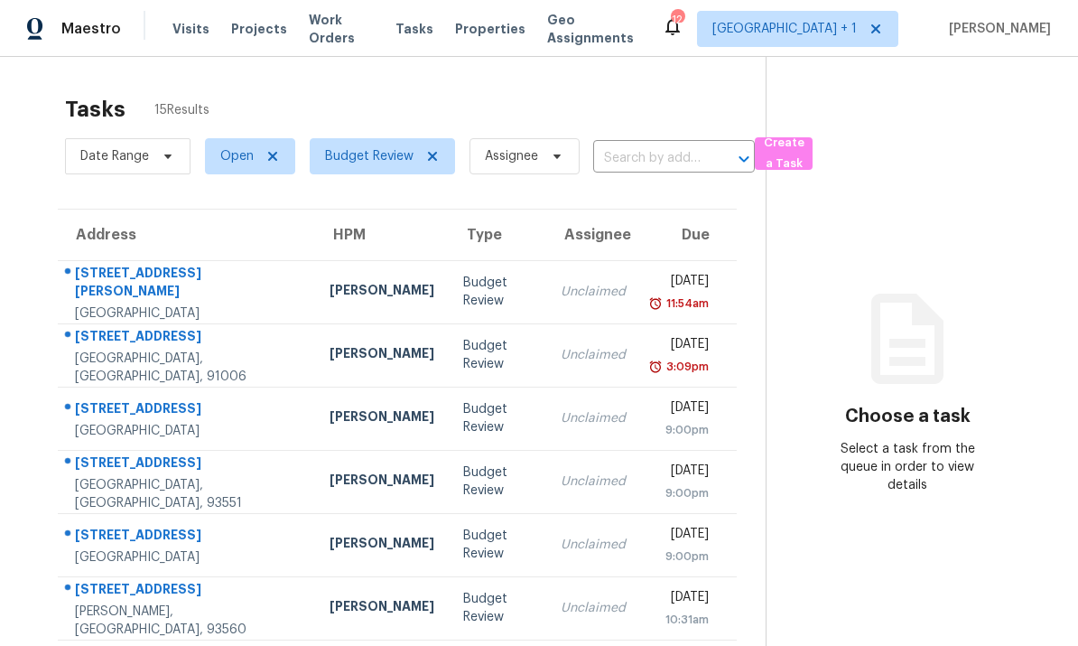
click at [583, 260] on td "Unclaimed" at bounding box center [593, 291] width 94 height 63
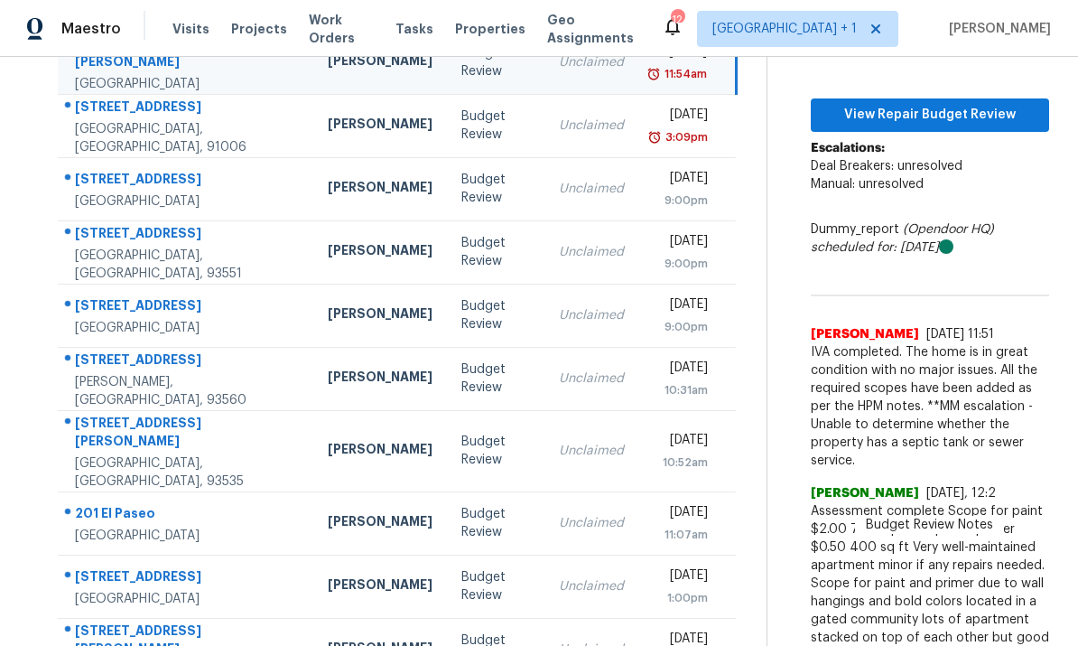
scroll to position [228, 0]
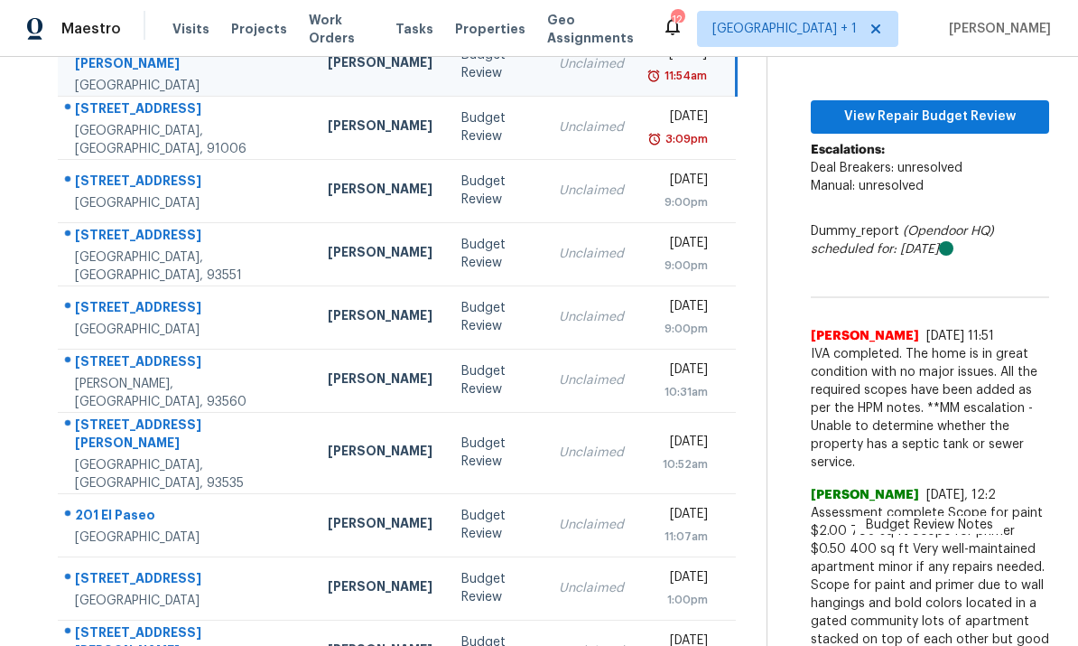
click at [328, 369] on div "[PERSON_NAME]" at bounding box center [380, 380] width 105 height 23
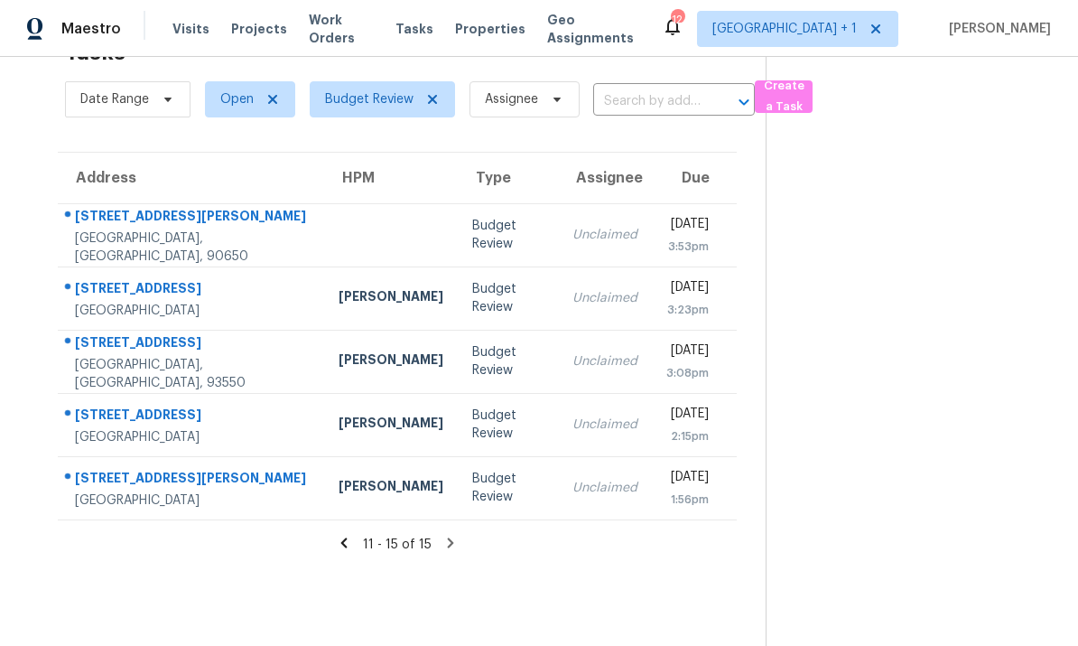
click at [349, 535] on icon at bounding box center [344, 543] width 16 height 16
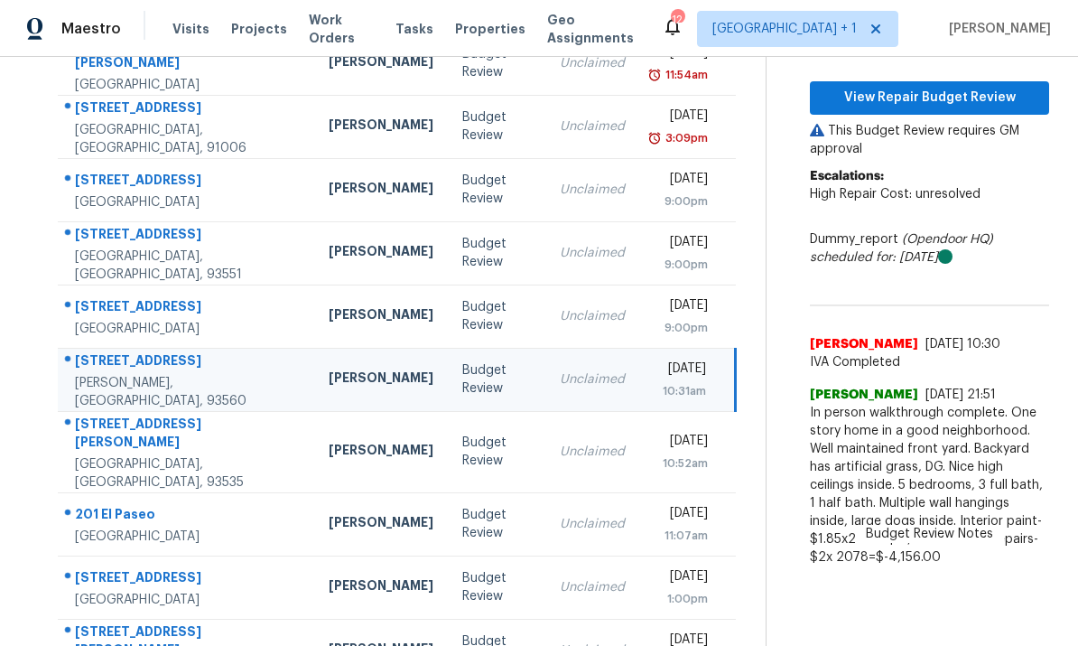
scroll to position [228, 0]
click at [127, 456] on div "Lancaster, CA, 93535" at bounding box center [187, 474] width 225 height 36
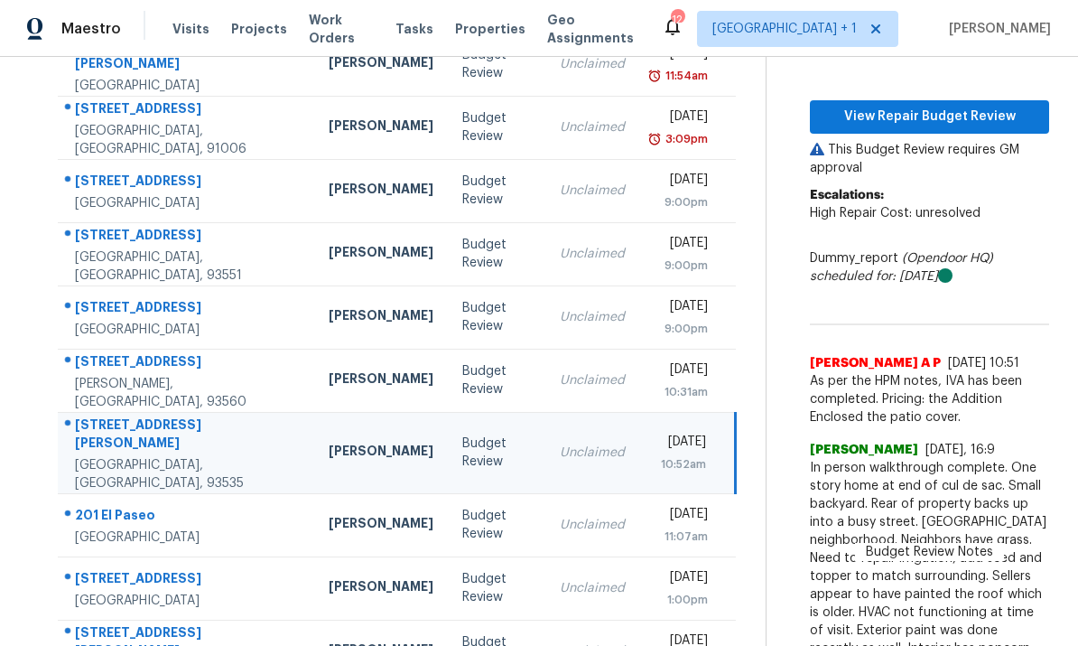
click at [104, 352] on div "1338 Monte Vista Ave" at bounding box center [187, 363] width 225 height 23
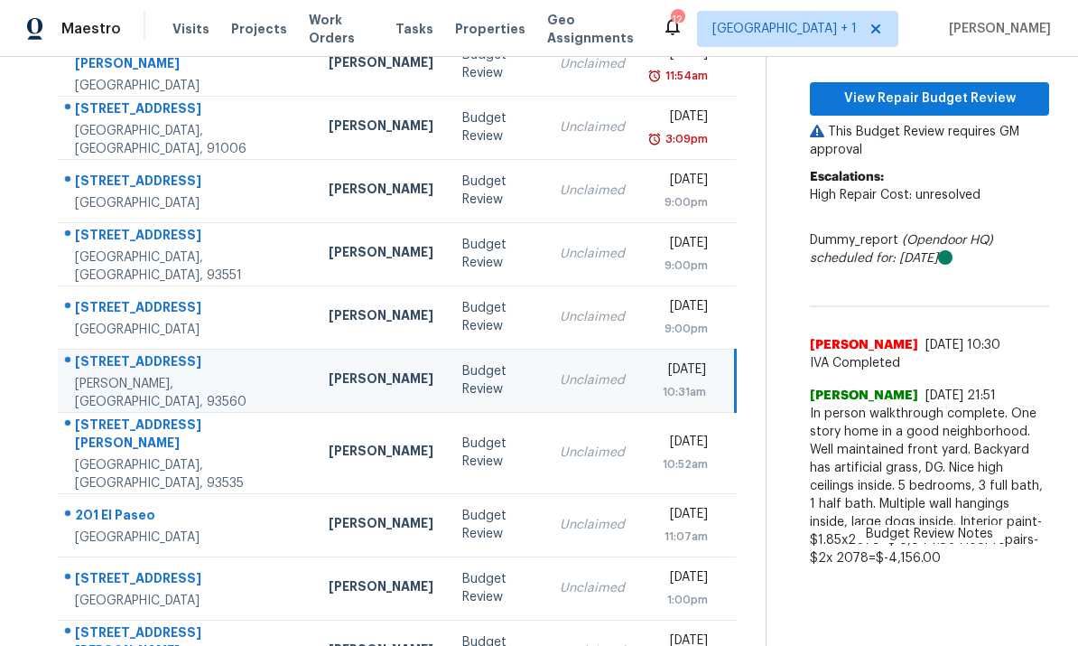
click at [130, 415] on div "1012 Lightcap St" at bounding box center [187, 435] width 225 height 41
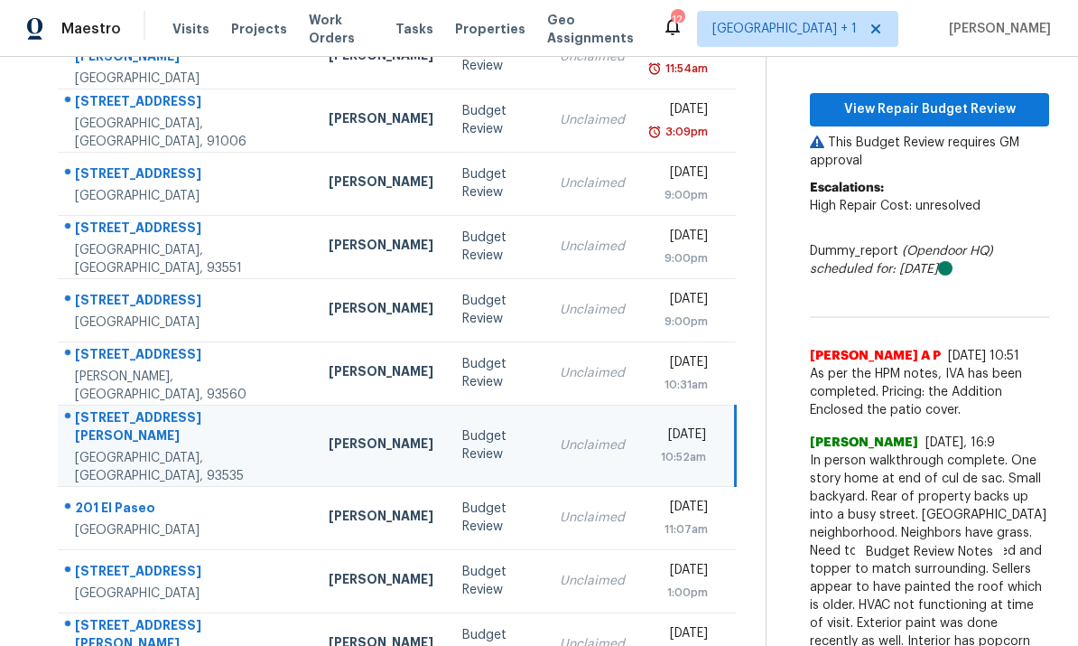
click at [146, 521] on div "Foothill Ranch, CA, 92610" at bounding box center [187, 530] width 225 height 18
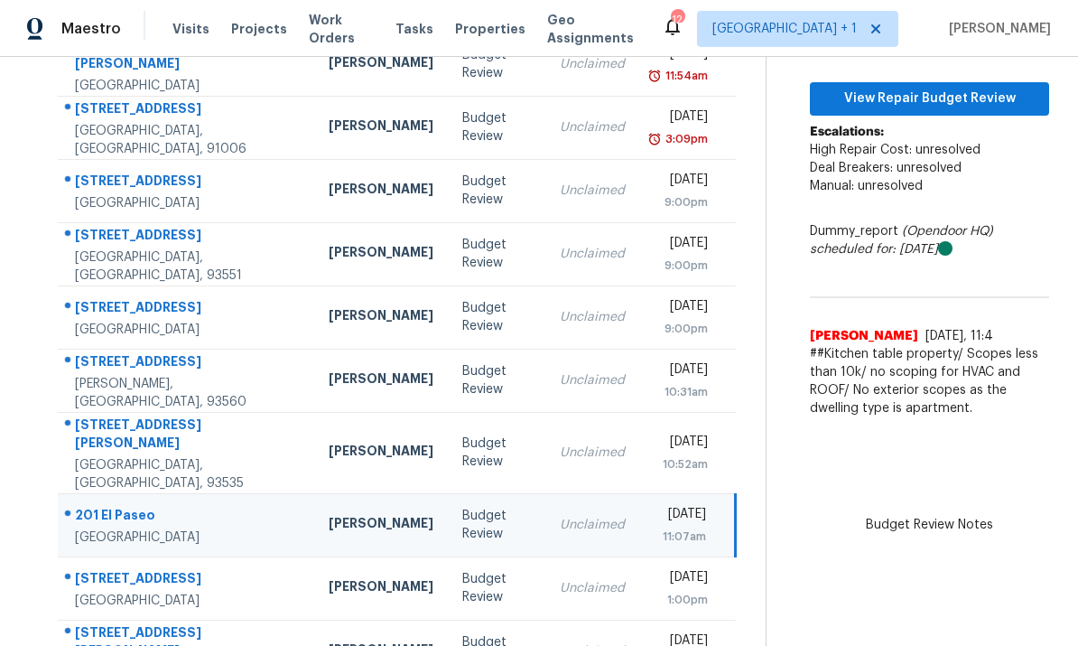
click at [162, 591] on div "San Diego, CA, 92130" at bounding box center [187, 600] width 225 height 18
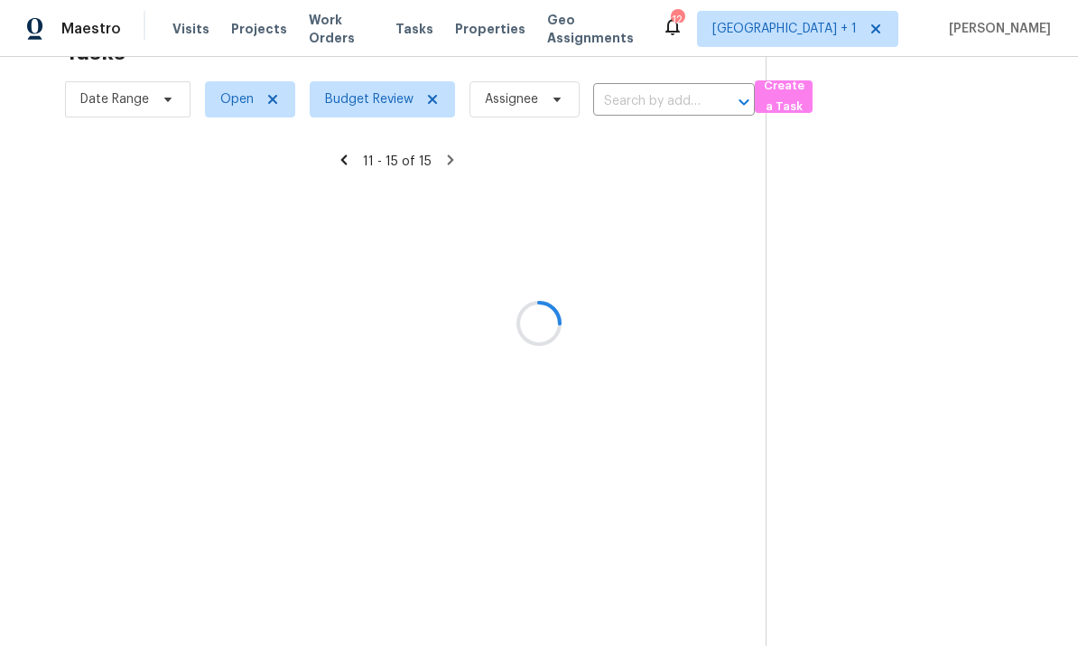
scroll to position [57, 0]
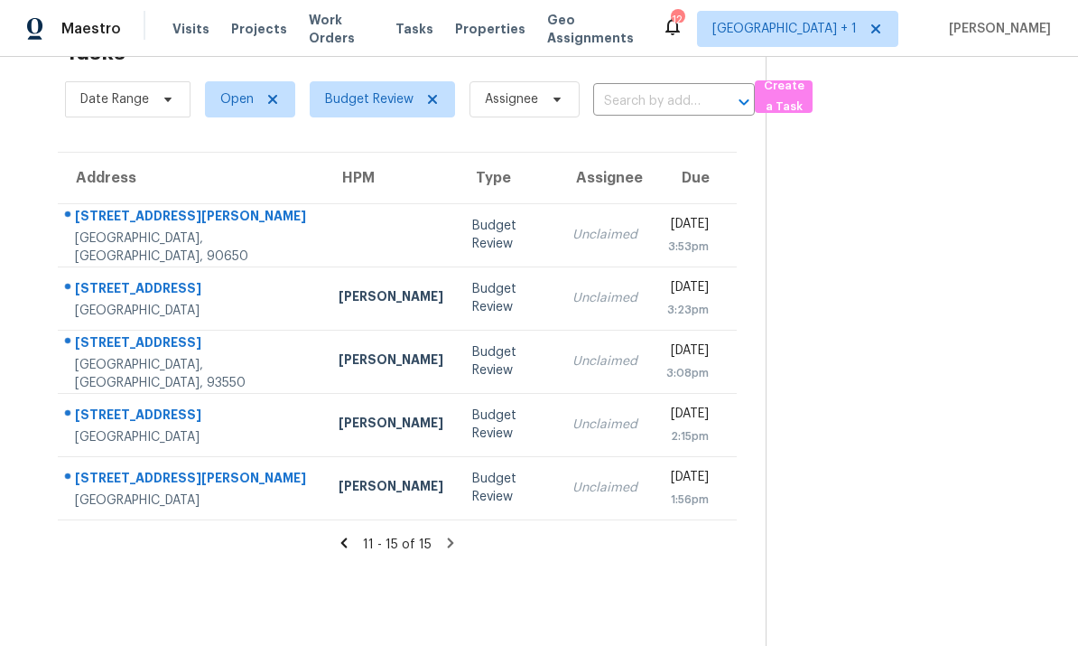
click at [252, 203] on td "11742 Benfield Ave Norwalk, CA, 90650" at bounding box center [191, 234] width 266 height 63
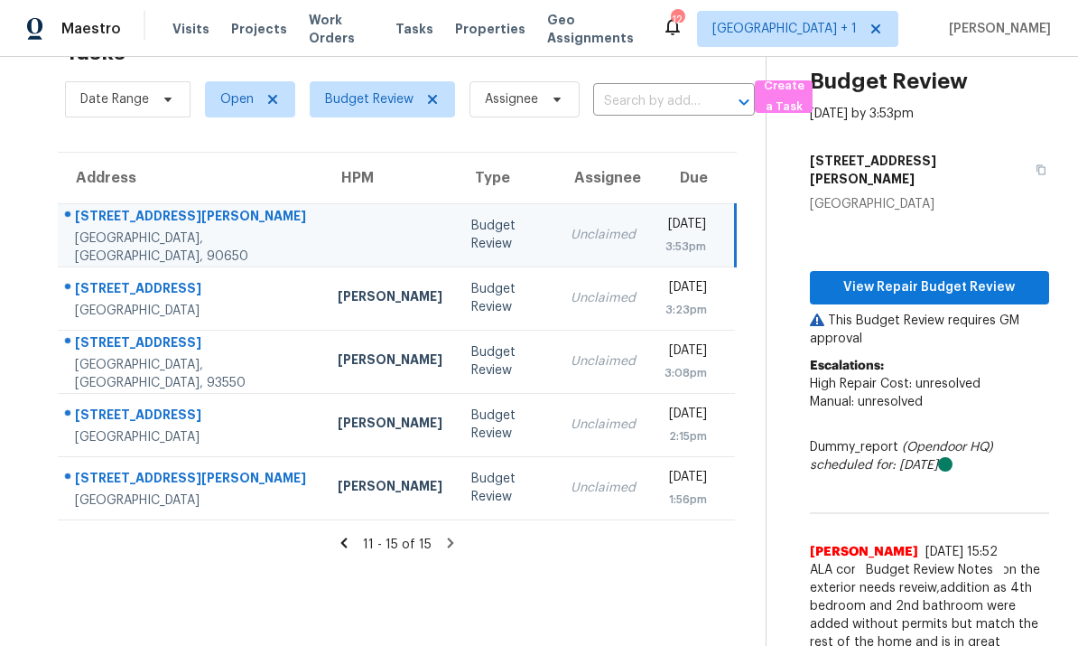
click at [338, 287] on div "[PERSON_NAME]" at bounding box center [390, 298] width 105 height 23
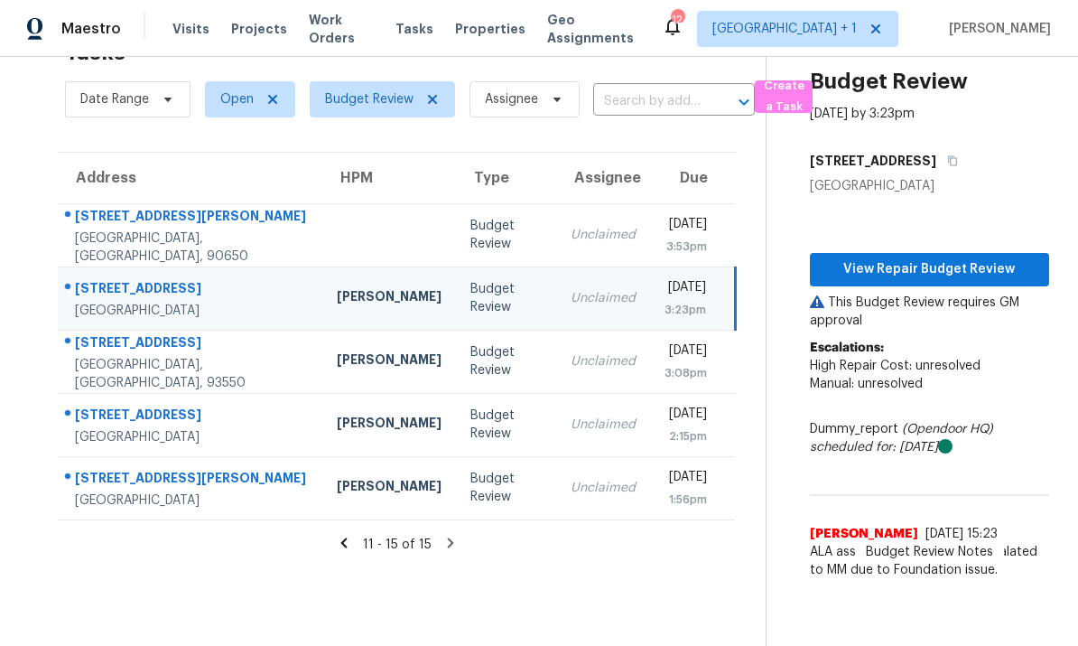
click at [337, 350] on div "[PERSON_NAME]" at bounding box center [389, 361] width 105 height 23
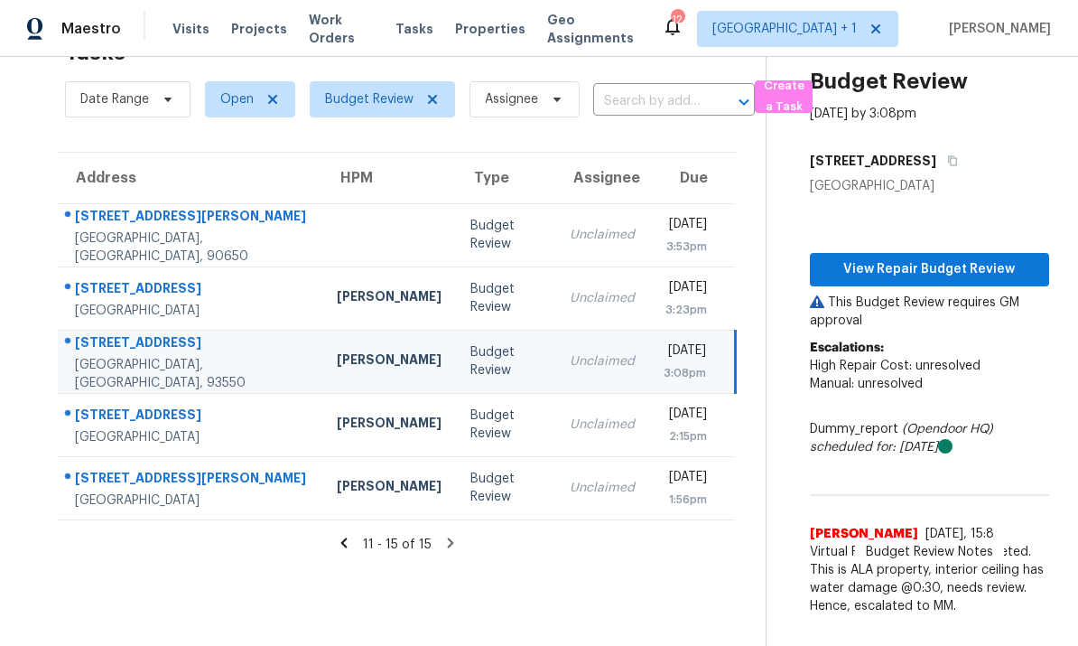
click at [337, 414] on div "[PERSON_NAME]" at bounding box center [389, 425] width 105 height 23
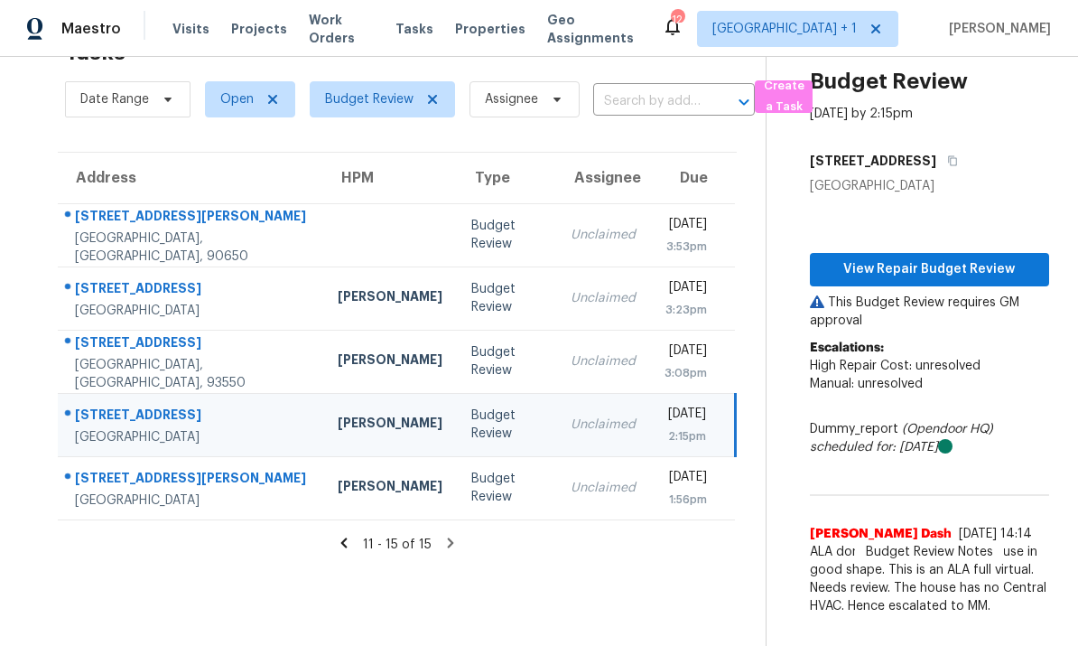
click at [338, 477] on div "Kaden Peterson" at bounding box center [390, 488] width 105 height 23
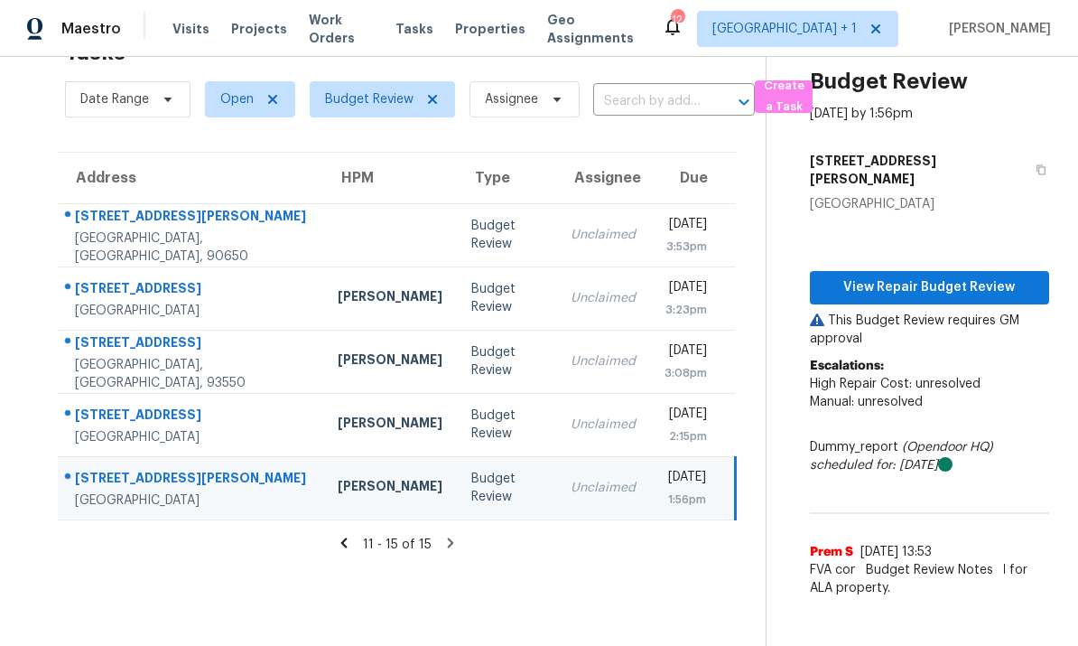
click at [339, 535] on icon at bounding box center [344, 543] width 16 height 16
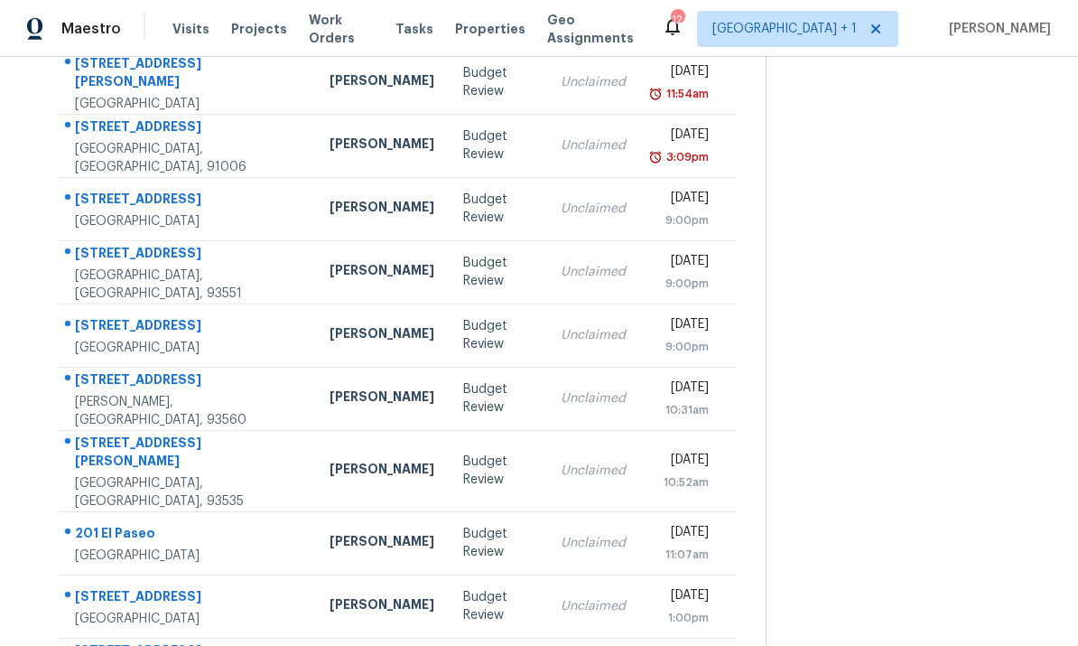
scroll to position [216, 0]
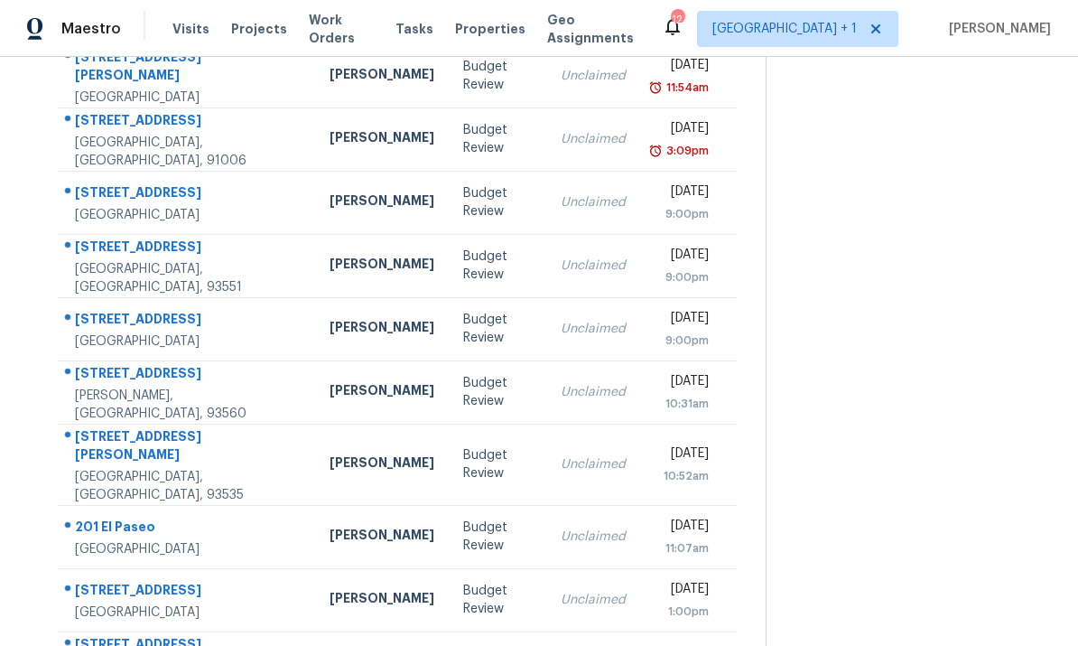
click at [103, 386] on div "Rosamond, CA, 93560" at bounding box center [188, 404] width 226 height 36
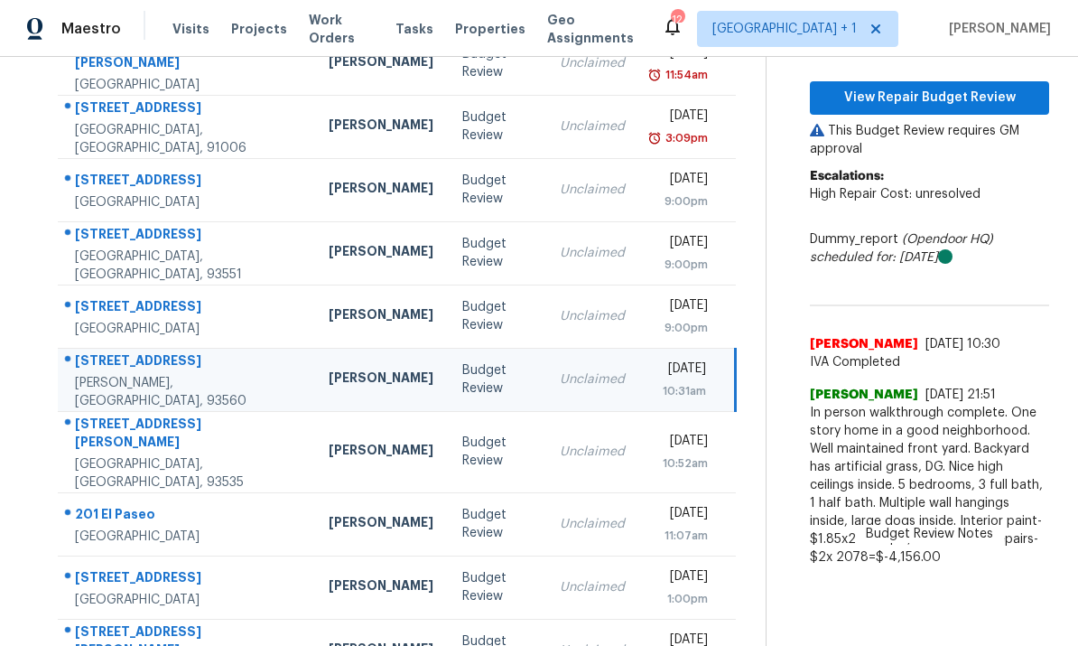
scroll to position [228, 0]
click at [128, 456] on div "Lancaster, CA, 93535" at bounding box center [187, 474] width 225 height 36
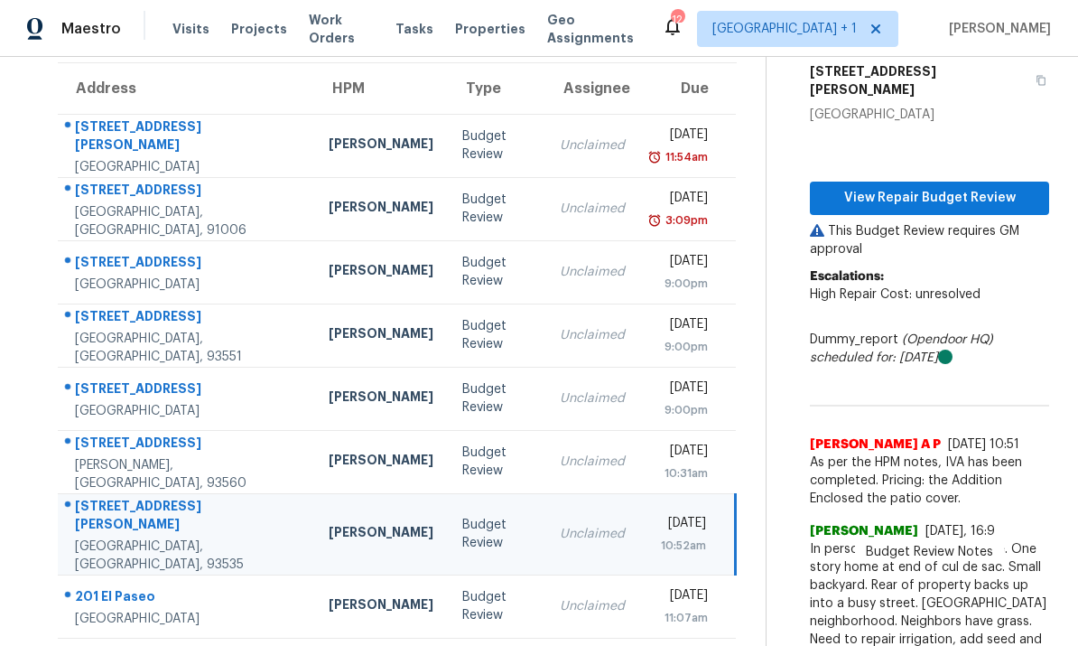
scroll to position [147, 0]
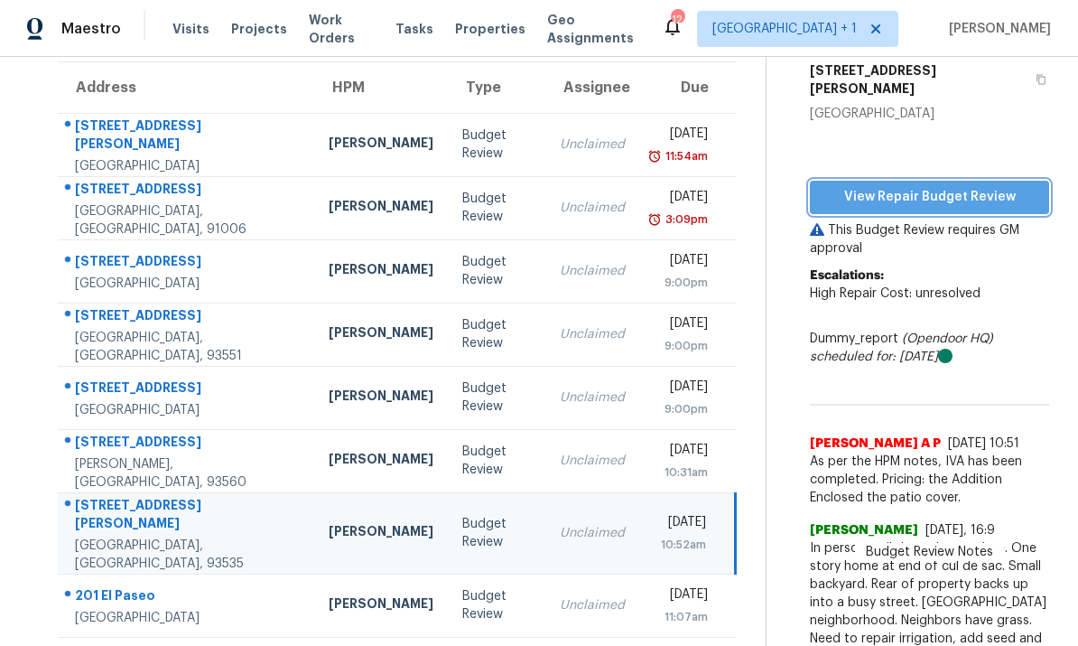
click at [958, 186] on span "View Repair Budget Review" at bounding box center [929, 197] width 210 height 23
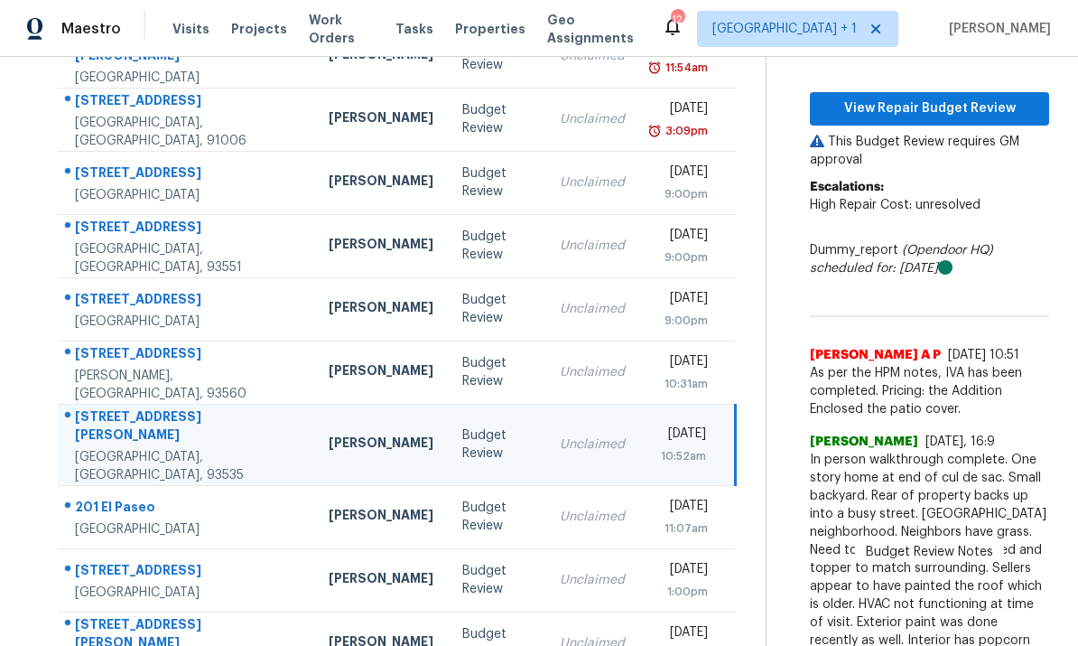
scroll to position [235, 0]
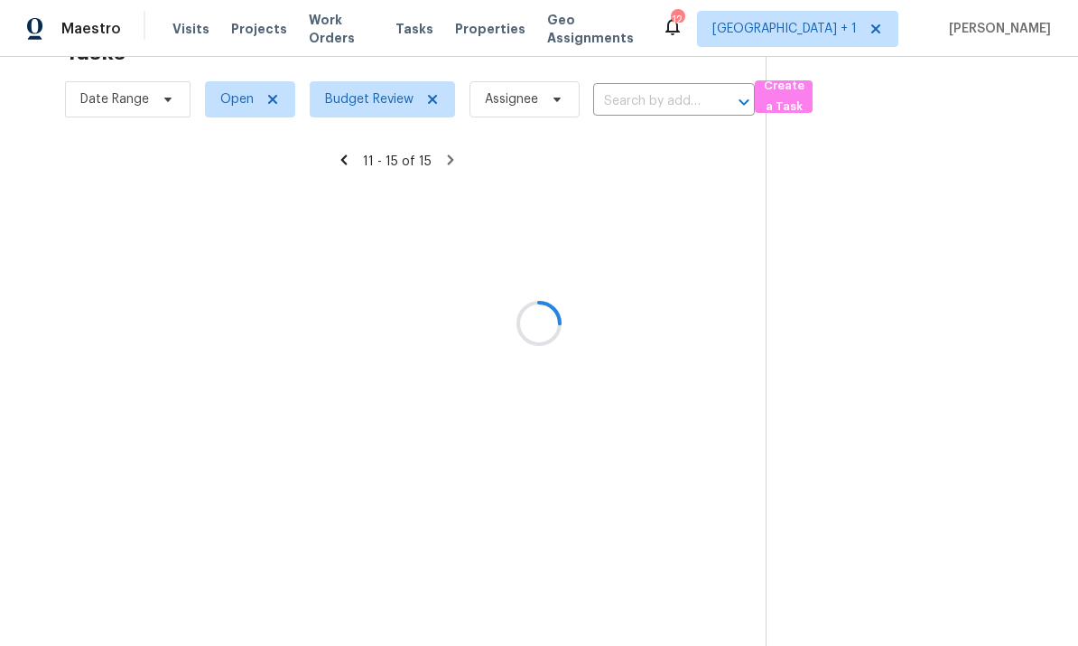
scroll to position [57, 0]
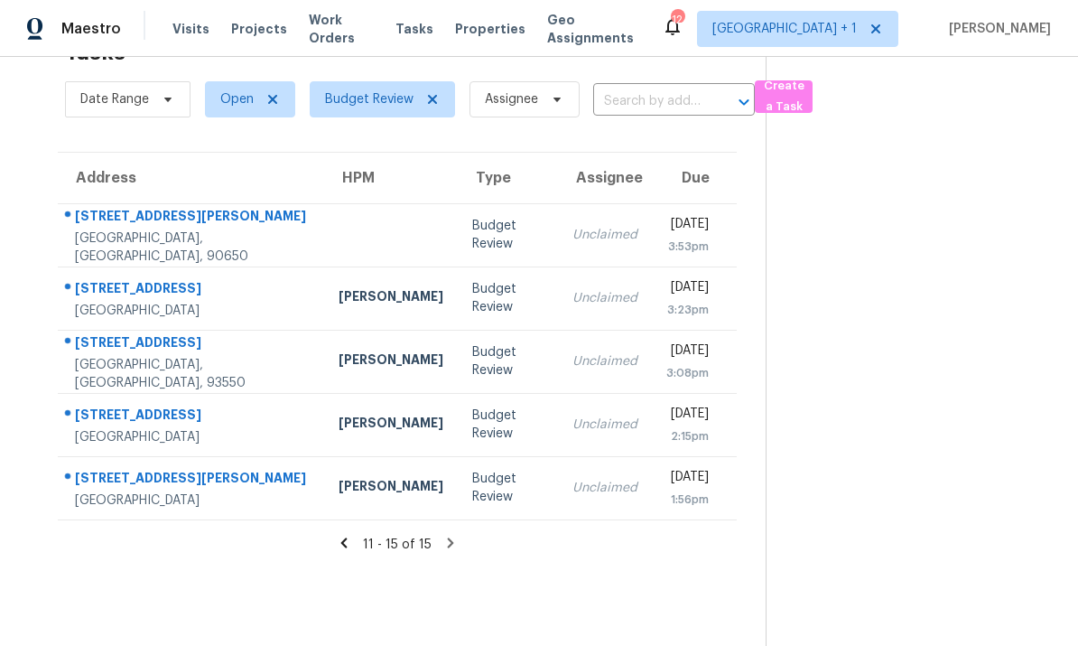
click at [336, 535] on div "11 - 15 of 15" at bounding box center [397, 544] width 737 height 19
click at [340, 535] on icon at bounding box center [344, 543] width 16 height 16
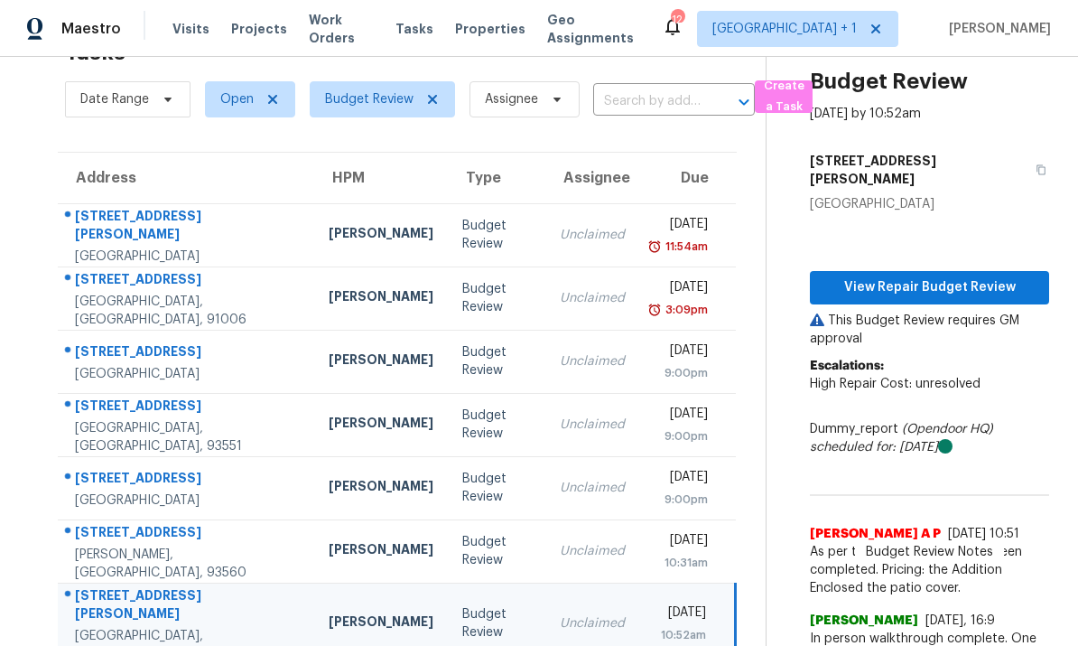
click at [209, 396] on div "2401 W Avenue P12" at bounding box center [187, 407] width 225 height 23
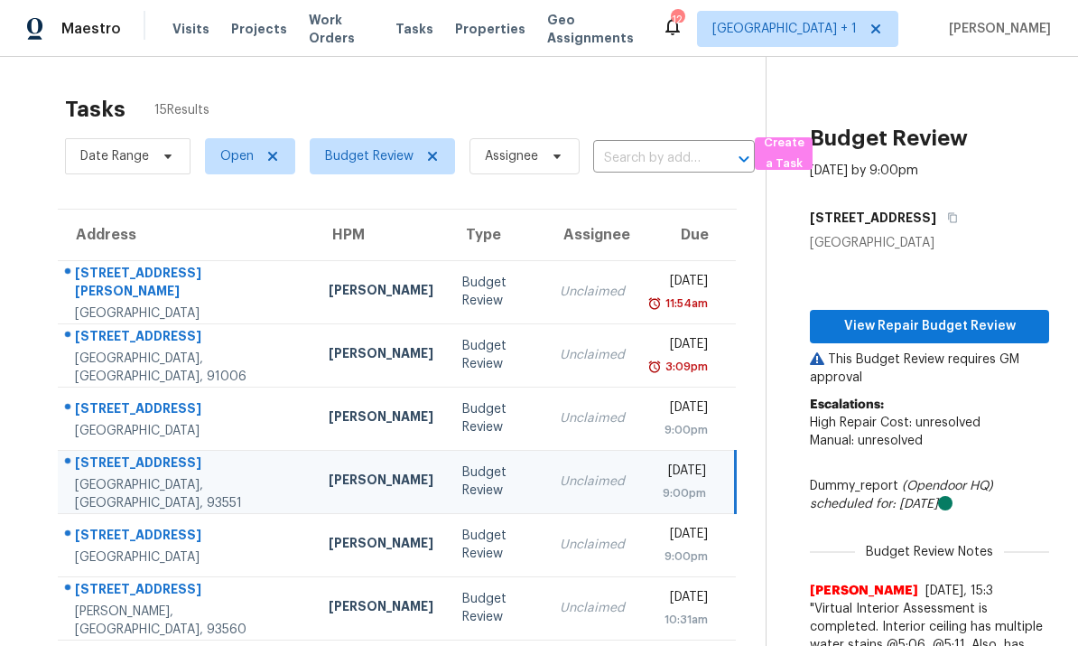
scroll to position [0, 1]
click at [937, 315] on span "View Repair Budget Review" at bounding box center [929, 326] width 210 height 23
